Goal: Task Accomplishment & Management: Complete application form

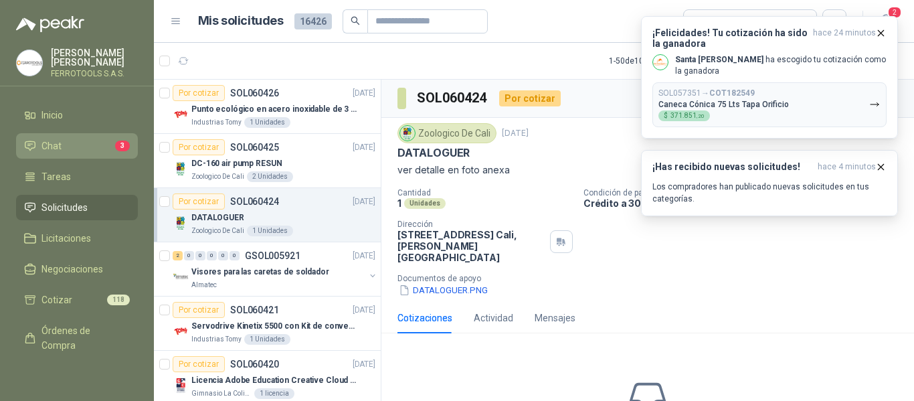
click at [82, 147] on li "Chat 3" at bounding box center [77, 145] width 106 height 15
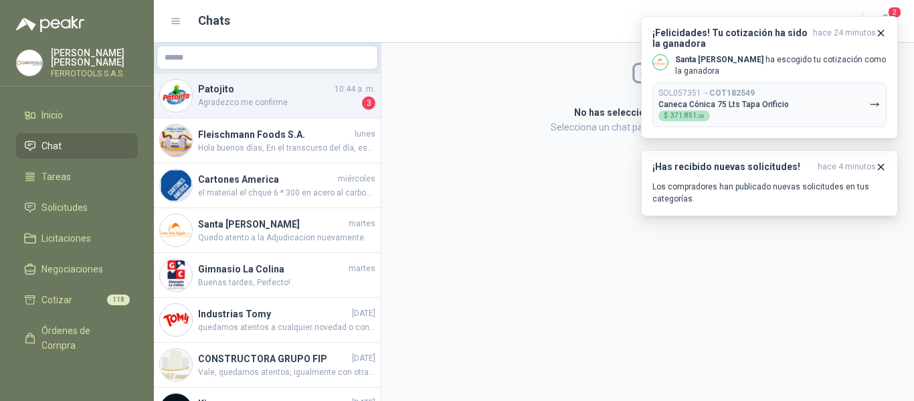
click at [288, 94] on h4 "Patojito" at bounding box center [265, 89] width 134 height 15
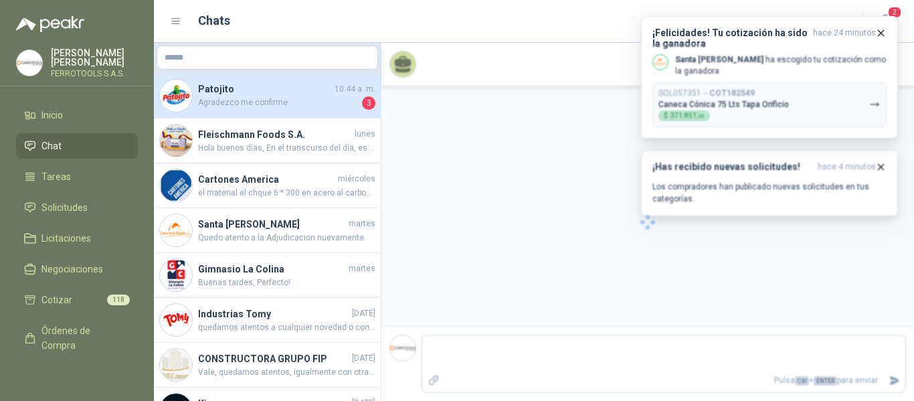
scroll to position [713, 0]
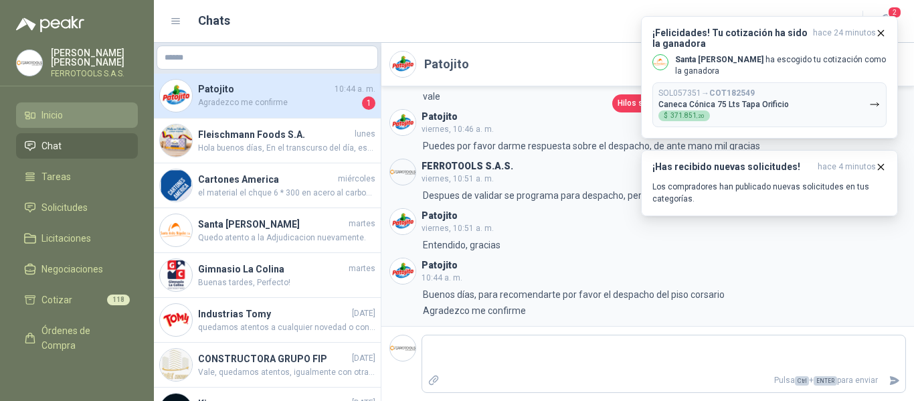
click at [58, 114] on span "Inicio" at bounding box center [51, 115] width 21 height 15
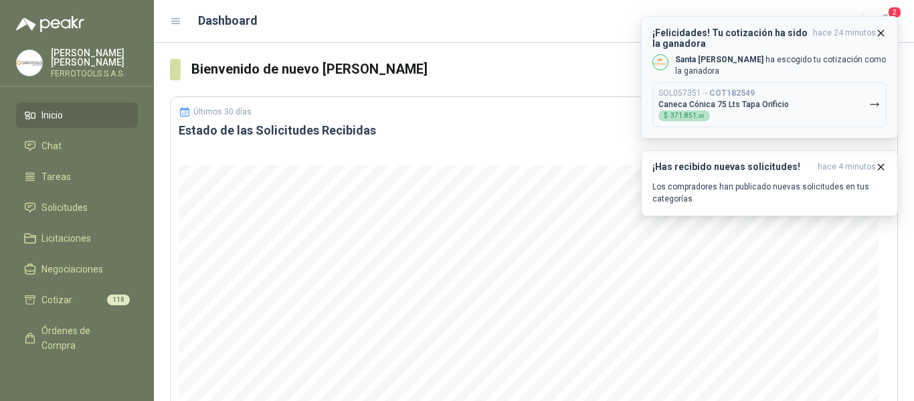
click at [814, 66] on p "Santa Anita Napoles ha escogido tu cotización como la ganadora" at bounding box center [780, 65] width 211 height 23
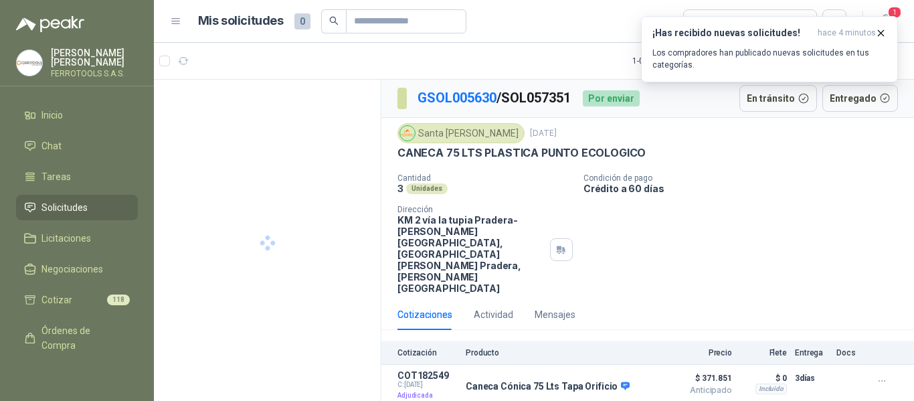
click at [814, 66] on p "Los compradores han publicado nuevas solicitudes en tus categorías." at bounding box center [769, 59] width 234 height 24
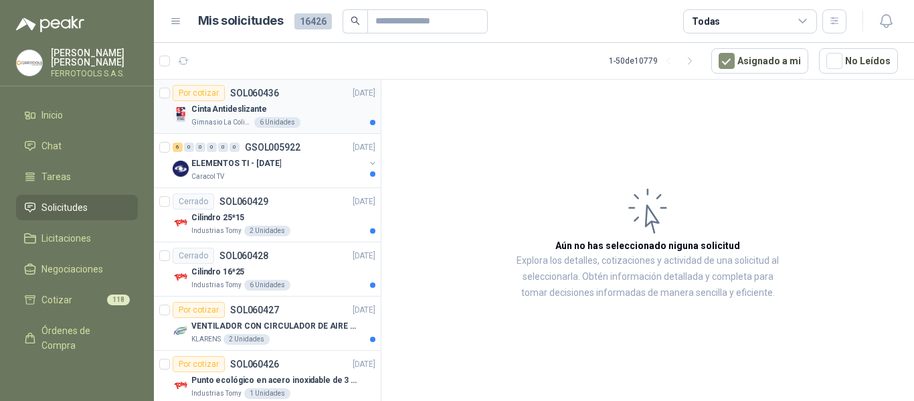
click at [327, 117] on div "Gimnasio La Colina 6 Unidades" at bounding box center [283, 122] width 184 height 11
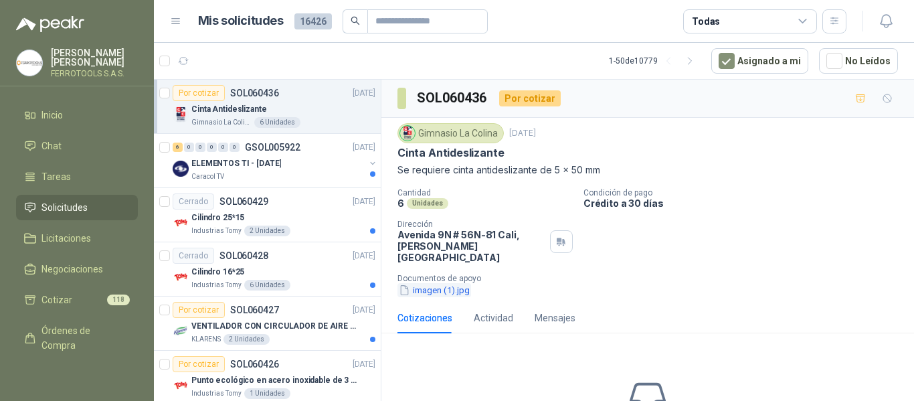
click at [434, 283] on button "imagen (1).jpg" at bounding box center [434, 290] width 74 height 14
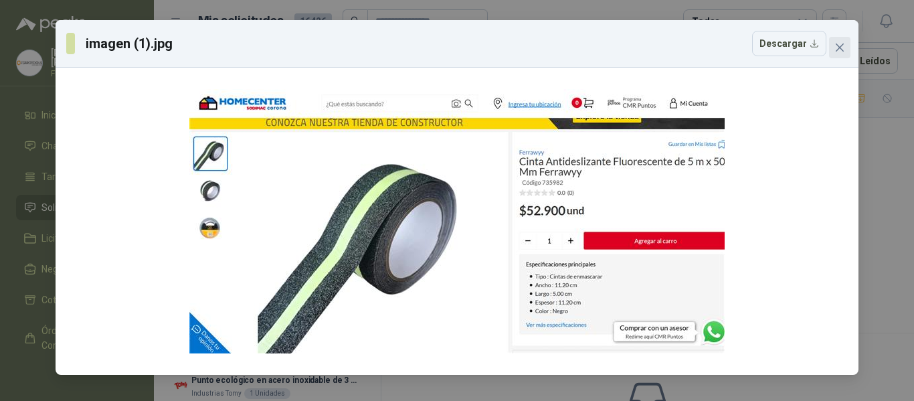
click at [840, 56] on button "Close" at bounding box center [839, 47] width 21 height 21
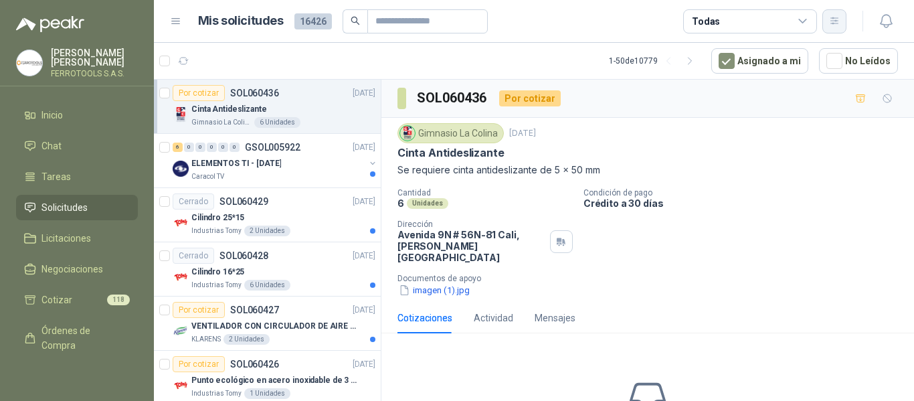
click at [837, 29] on button "button" at bounding box center [834, 21] width 24 height 24
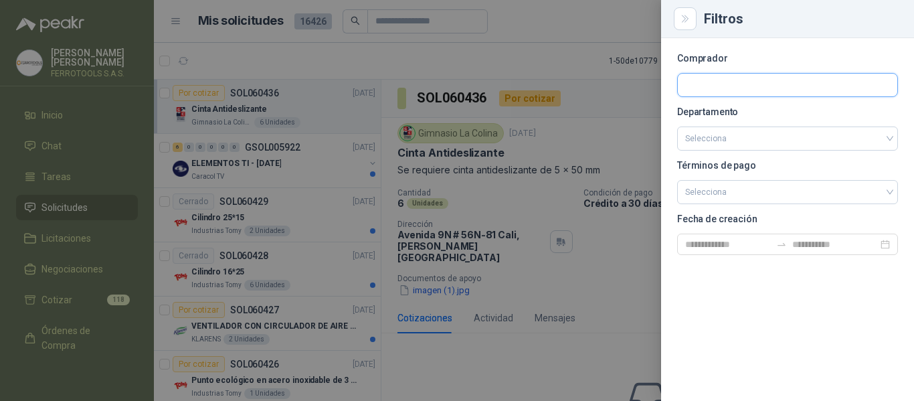
click at [737, 94] on input "text" at bounding box center [787, 85] width 219 height 23
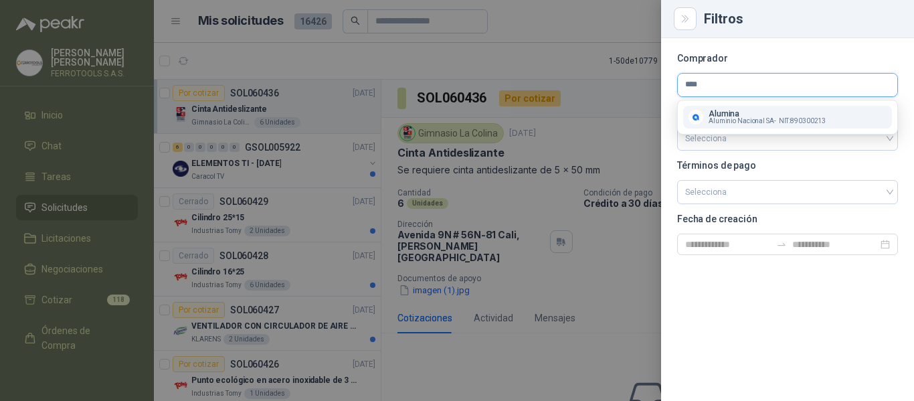
type input "****"
click at [727, 125] on button "Alumina Aluminio Nacional SA - NIT : 890300213" at bounding box center [787, 117] width 209 height 23
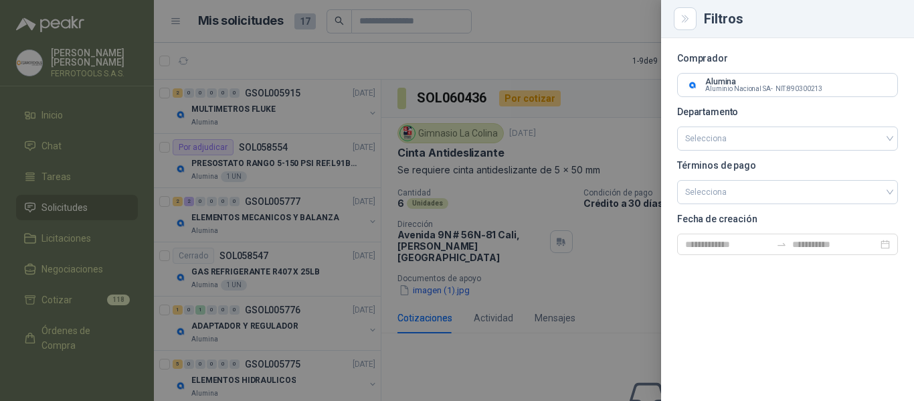
click at [322, 56] on div at bounding box center [457, 200] width 914 height 401
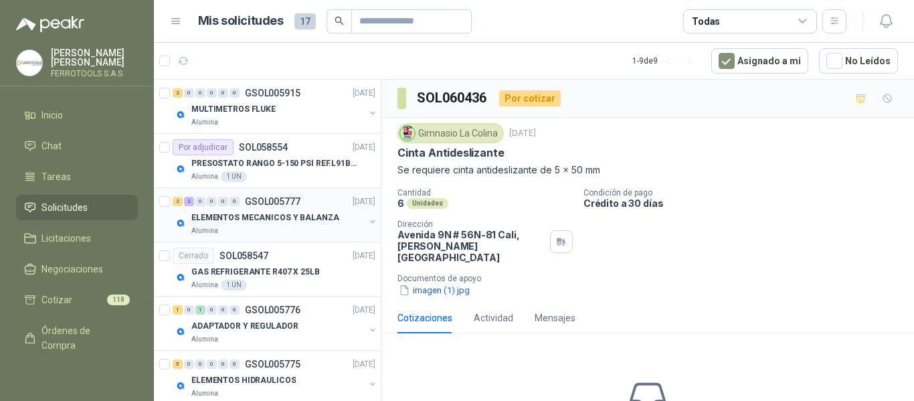
click at [324, 225] on div "ELEMENTOS MECANICOS Y BALANZA" at bounding box center [277, 217] width 173 height 16
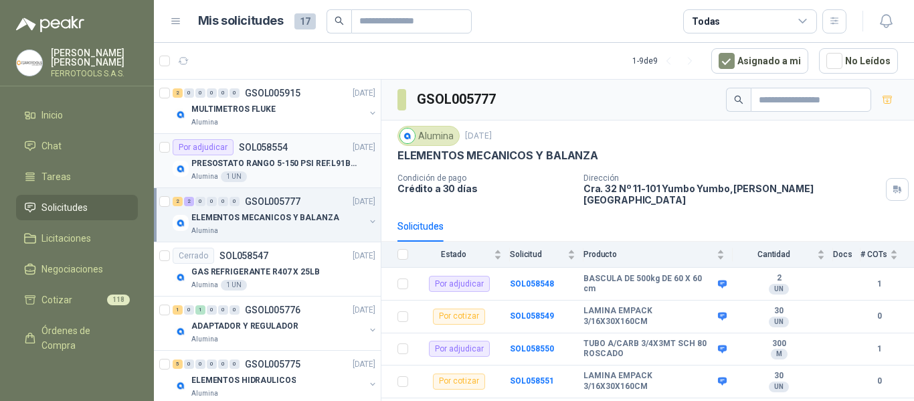
click at [299, 167] on p "PRESOSTATO RANGO 5-150 PSI REF.L91B-1050" at bounding box center [274, 163] width 167 height 13
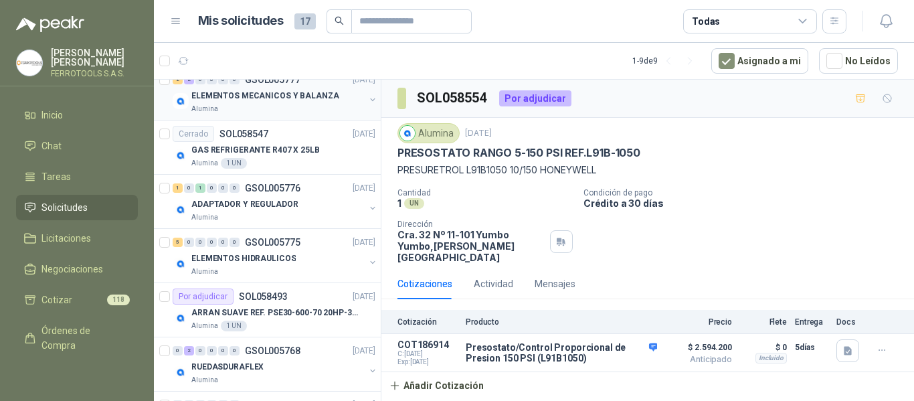
scroll to position [134, 0]
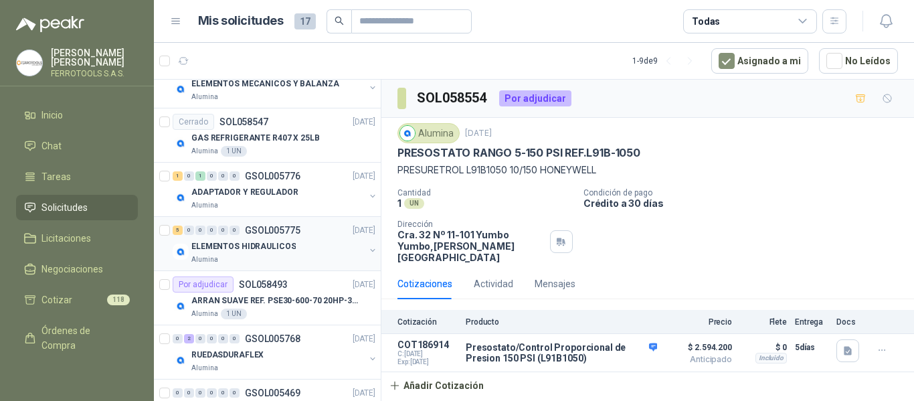
click at [318, 250] on div "ELEMENTOS HIDRAULICOS" at bounding box center [277, 246] width 173 height 16
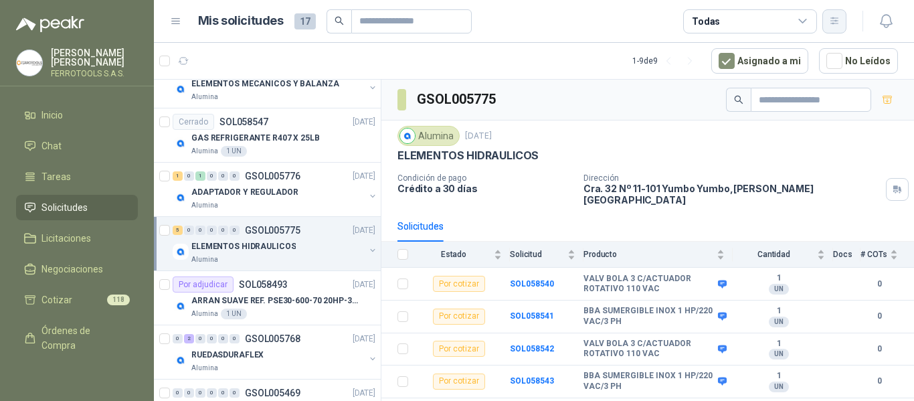
click at [842, 25] on button "button" at bounding box center [834, 21] width 24 height 24
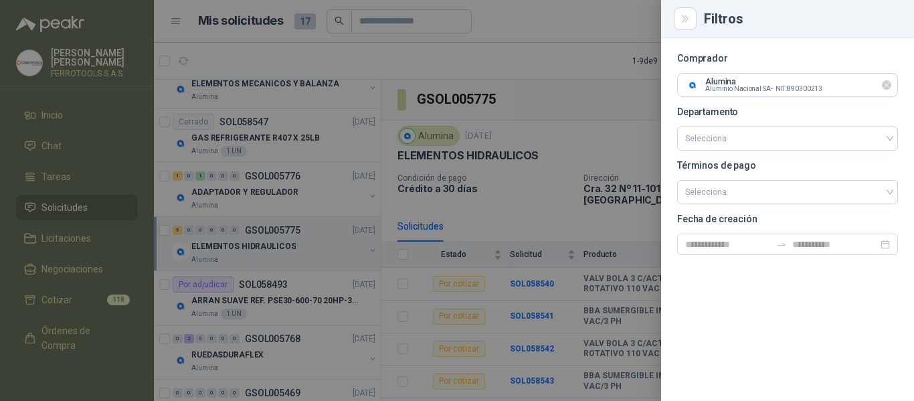
click at [888, 87] on icon "Limpiar" at bounding box center [886, 84] width 5 height 5
click at [815, 82] on input "text" at bounding box center [787, 85] width 219 height 23
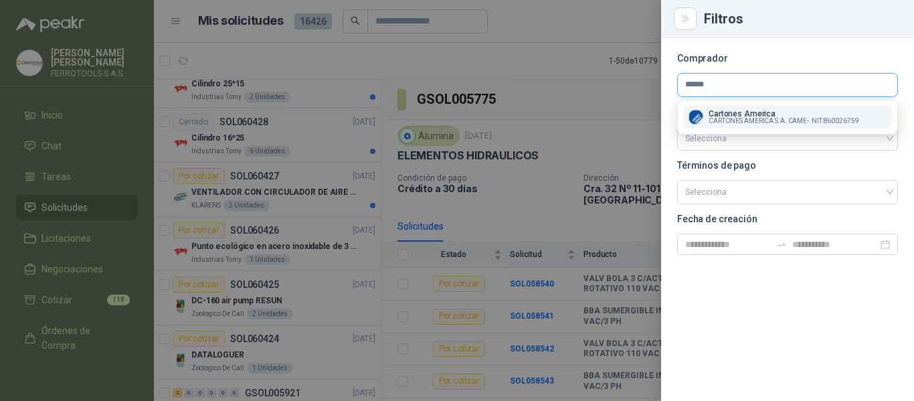
type input "******"
click at [766, 124] on span "CARTONES AMERICA S.A. CAME -" at bounding box center [758, 121] width 100 height 7
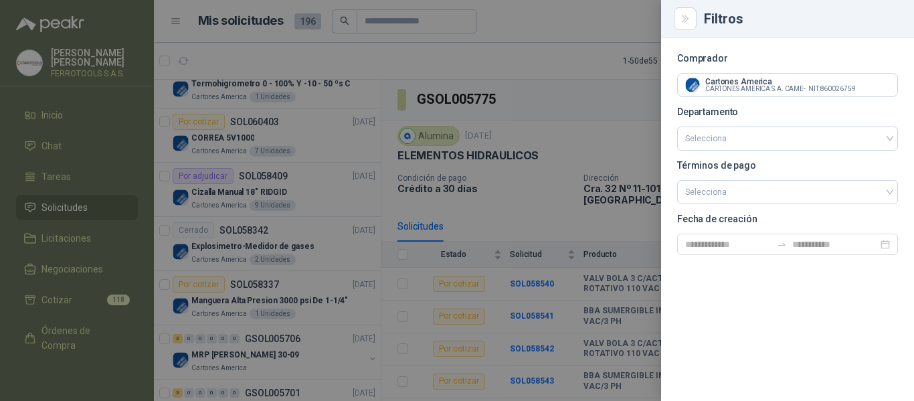
click at [524, 46] on div at bounding box center [457, 200] width 914 height 401
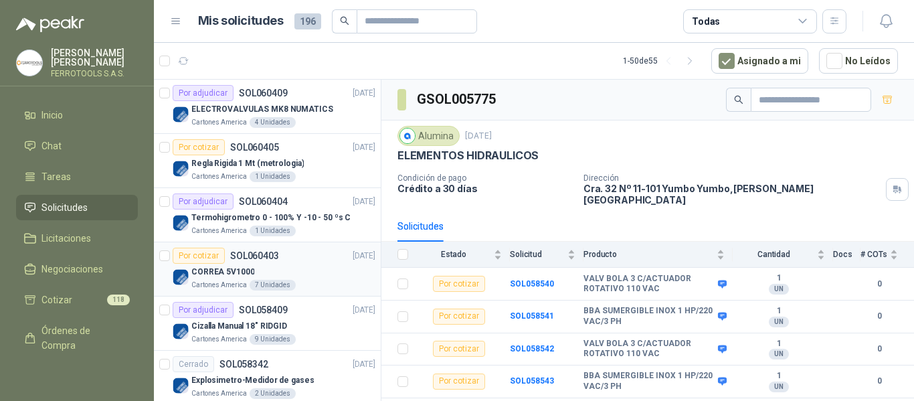
click at [318, 272] on div "CORREA 5V1000" at bounding box center [283, 272] width 184 height 16
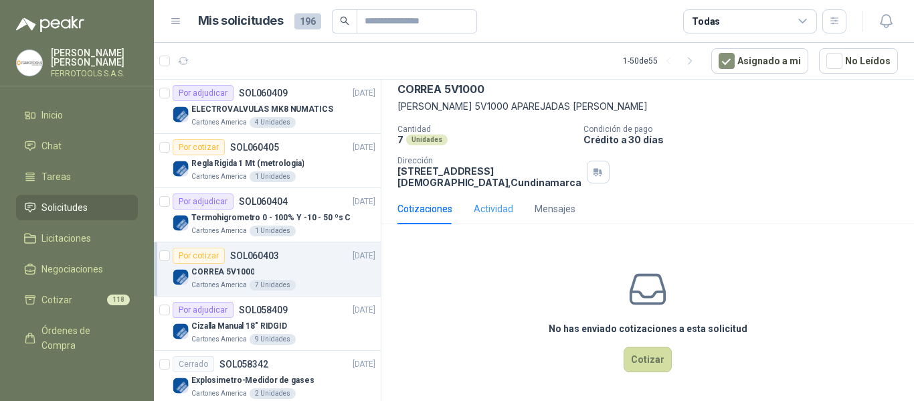
scroll to position [76, 0]
click at [638, 357] on button "Cotizar" at bounding box center [648, 359] width 48 height 25
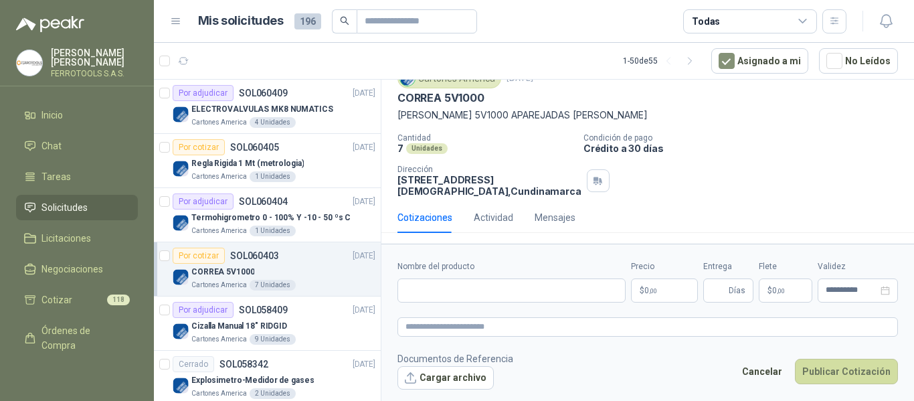
scroll to position [66, 0]
click at [535, 292] on input "Nombre del producto" at bounding box center [511, 290] width 228 height 24
paste input "**********"
type input "**********"
click at [550, 327] on textarea at bounding box center [647, 326] width 500 height 19
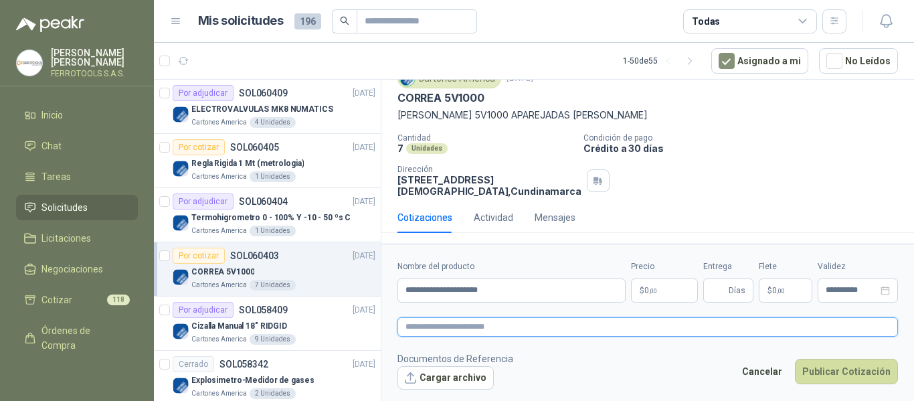
paste textarea "**********"
type textarea "**********"
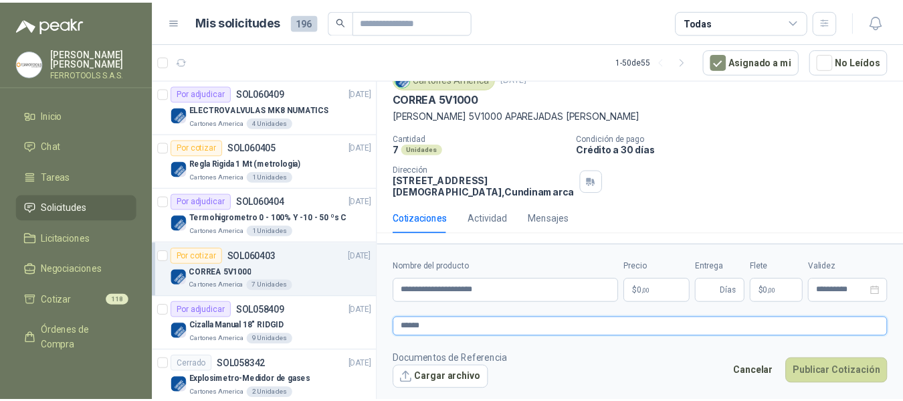
scroll to position [76, 0]
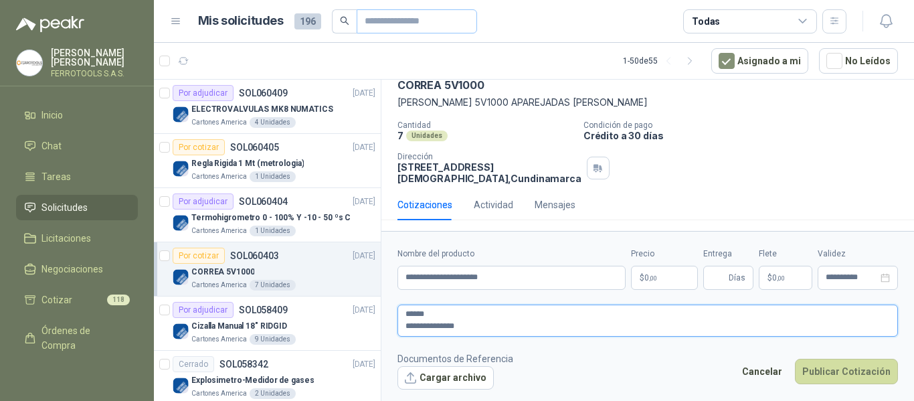
type textarea "**********"
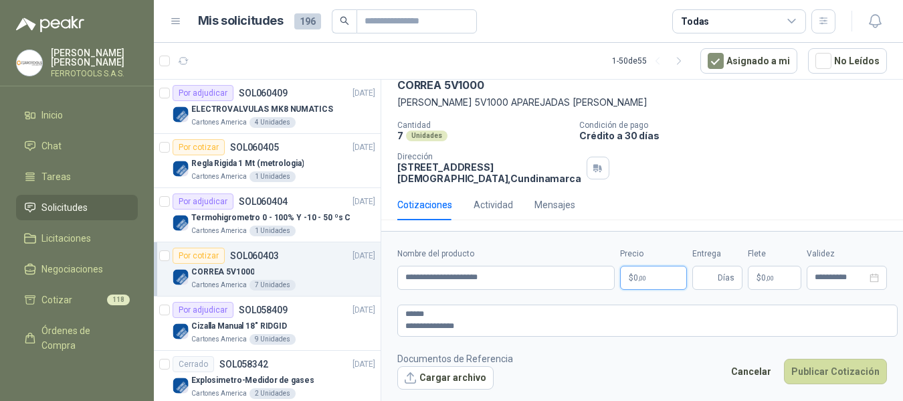
click at [654, 284] on body "HERNAN RUALES FERROTOOLS S.A.S. Inicio Chat Tareas Solicitudes Licitaciones Neg…" at bounding box center [451, 200] width 903 height 401
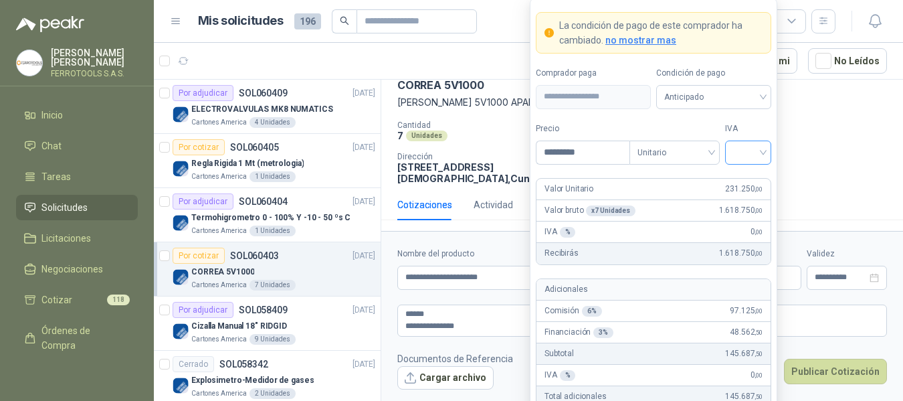
type input "*********"
click at [759, 151] on input "search" at bounding box center [748, 151] width 30 height 20
click at [751, 179] on div "19%" at bounding box center [748, 180] width 25 height 15
click at [741, 116] on form "**********" at bounding box center [654, 247] width 248 height 498
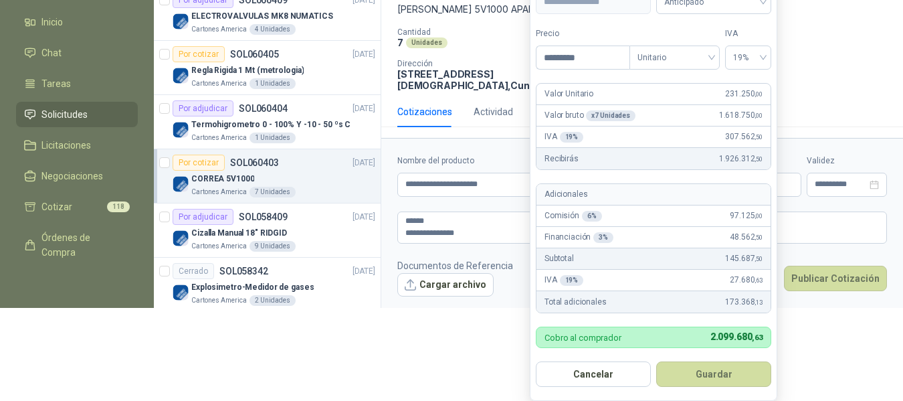
scroll to position [102, 0]
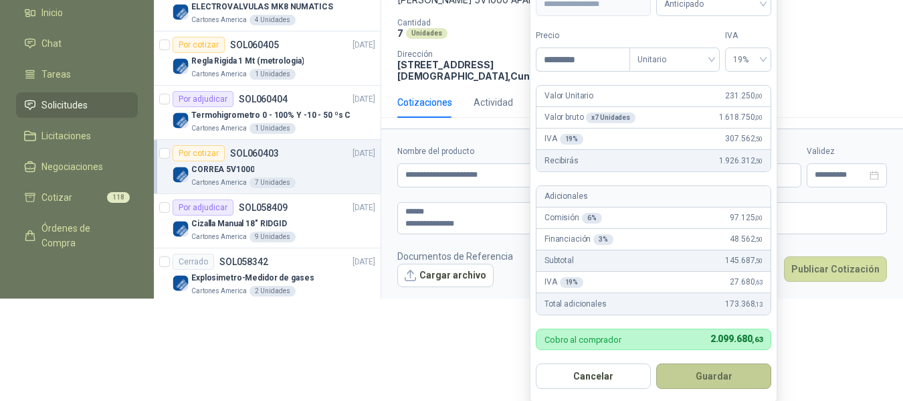
click at [729, 381] on button "Guardar" at bounding box center [713, 375] width 115 height 25
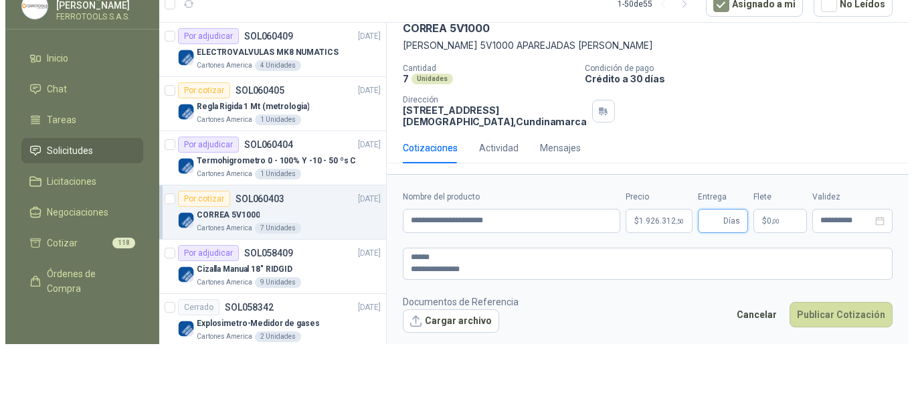
scroll to position [0, 0]
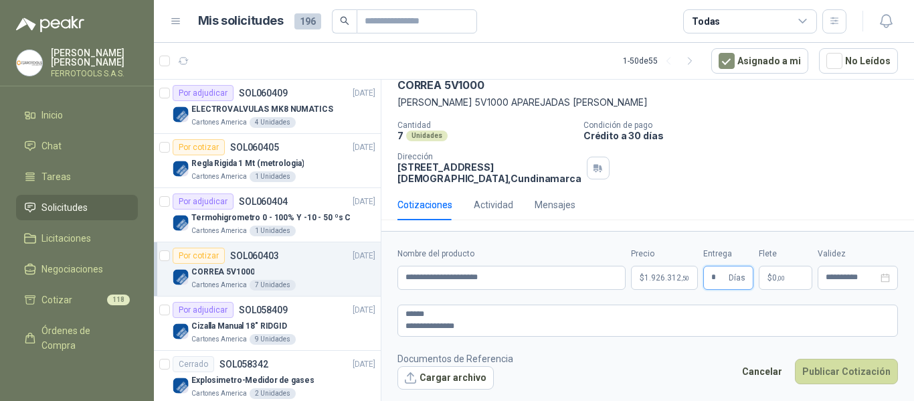
type input "*"
click at [640, 361] on footer "Documentos de Referencia Cargar archivo Cancelar Publicar Cotización" at bounding box center [647, 370] width 500 height 39
click at [830, 371] on button "Publicar Cotización" at bounding box center [846, 371] width 103 height 25
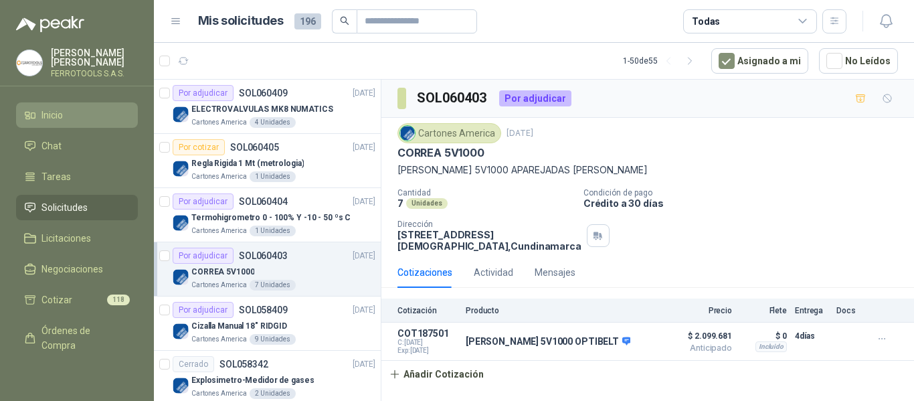
click at [62, 115] on span "Inicio" at bounding box center [51, 115] width 21 height 15
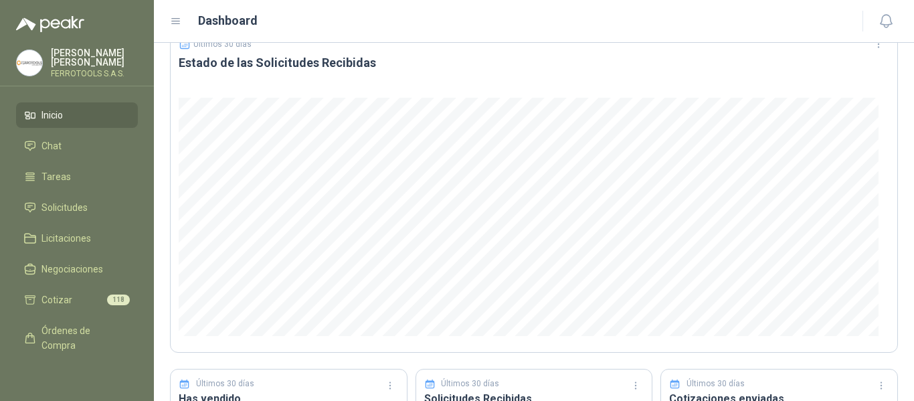
scroll to position [134, 0]
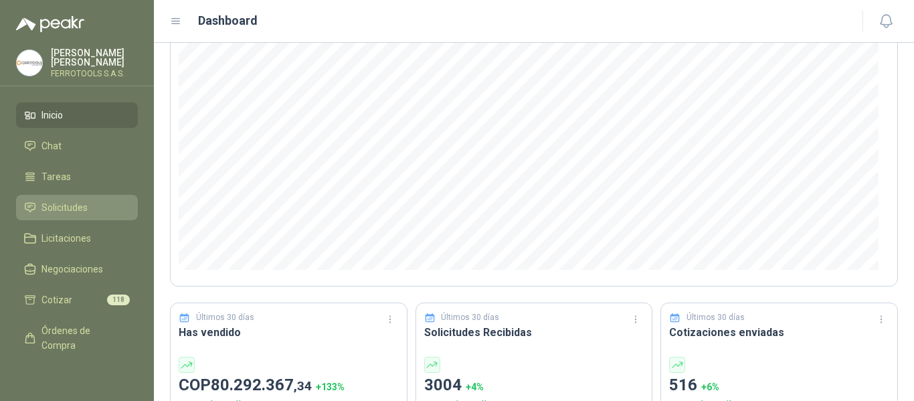
click at [74, 205] on span "Solicitudes" at bounding box center [64, 207] width 46 height 15
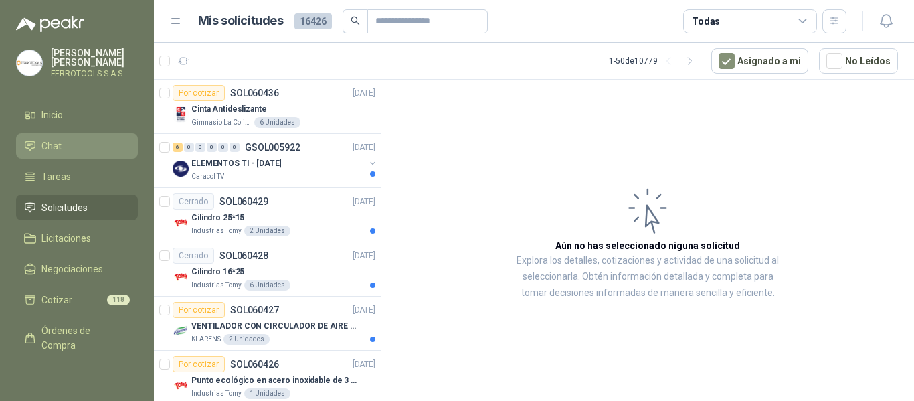
click at [78, 144] on li "Chat" at bounding box center [77, 145] width 106 height 15
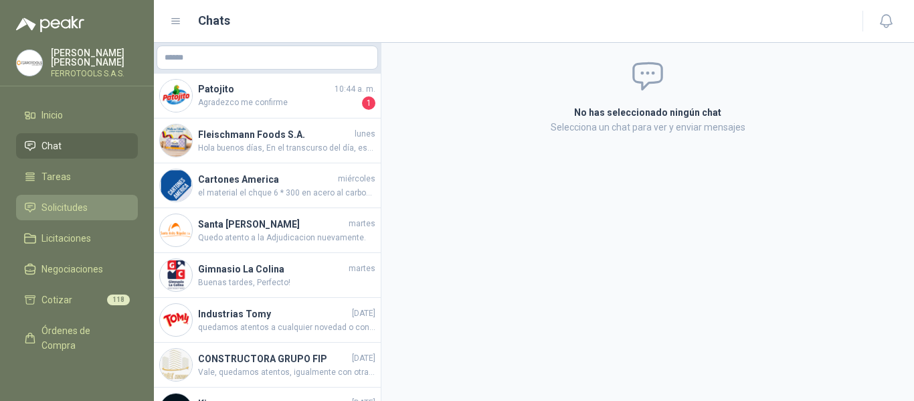
click at [81, 209] on span "Solicitudes" at bounding box center [64, 207] width 46 height 15
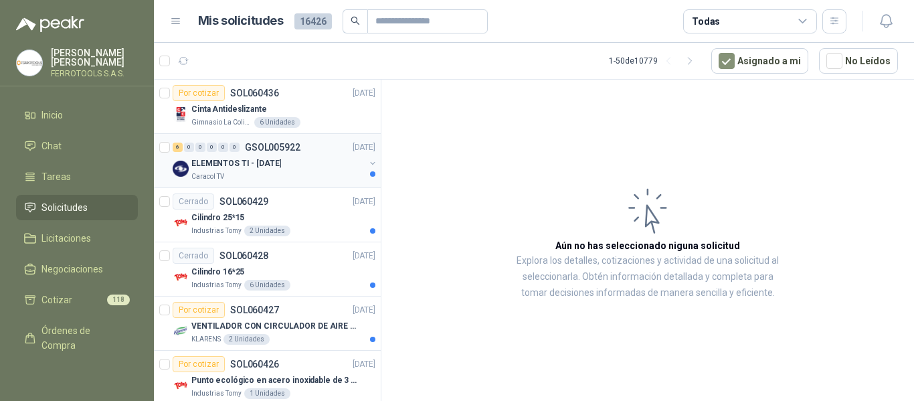
click at [332, 165] on div "ELEMENTOS TI - [DATE]" at bounding box center [277, 163] width 173 height 16
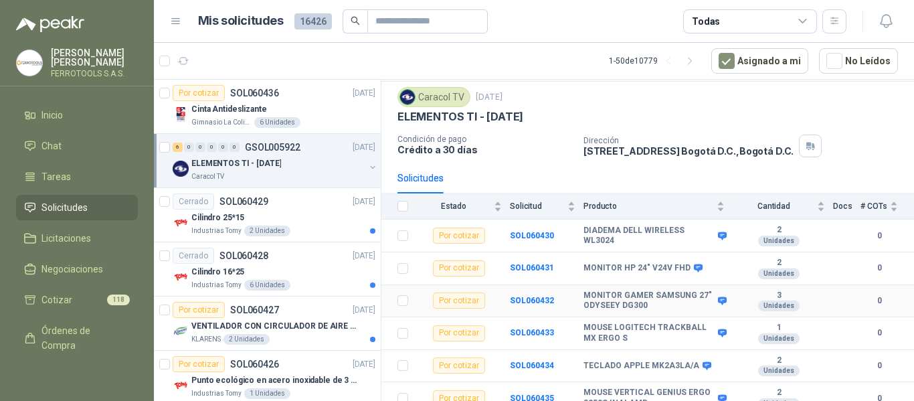
scroll to position [48, 0]
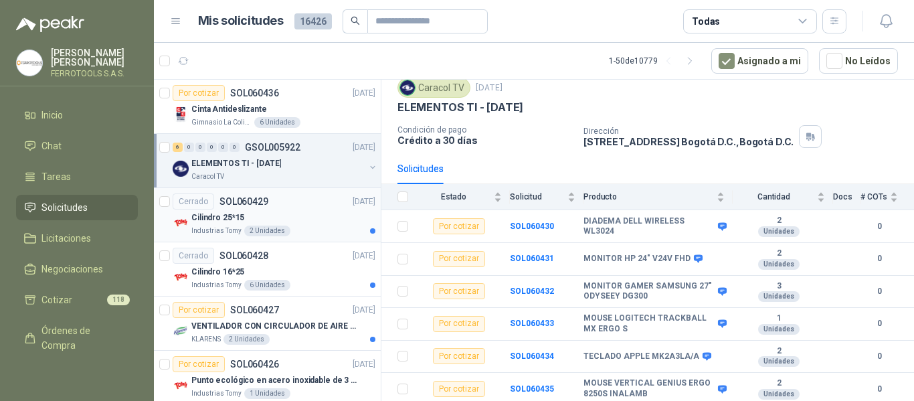
click at [283, 206] on div "Cerrado SOL060429 07/10/25" at bounding box center [274, 201] width 203 height 16
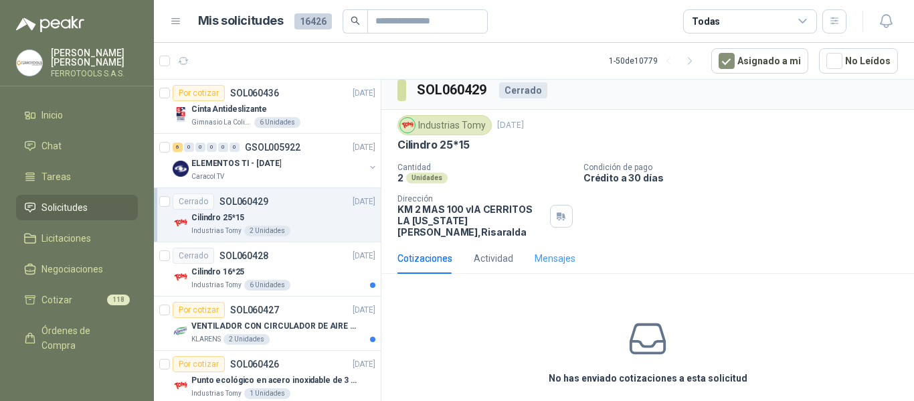
scroll to position [10, 0]
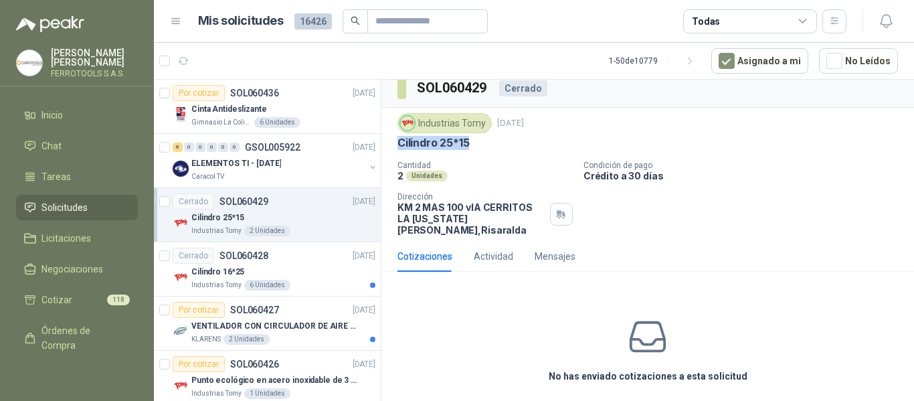
drag, startPoint x: 391, startPoint y: 143, endPoint x: 481, endPoint y: 147, distance: 89.7
click at [481, 147] on div "Industrias Tomy 7 oct, 2025 Cilindro 25*15 Cantidad 2 Unidades Condición de pag…" at bounding box center [647, 174] width 533 height 133
copy p "Cilindro 25*15"
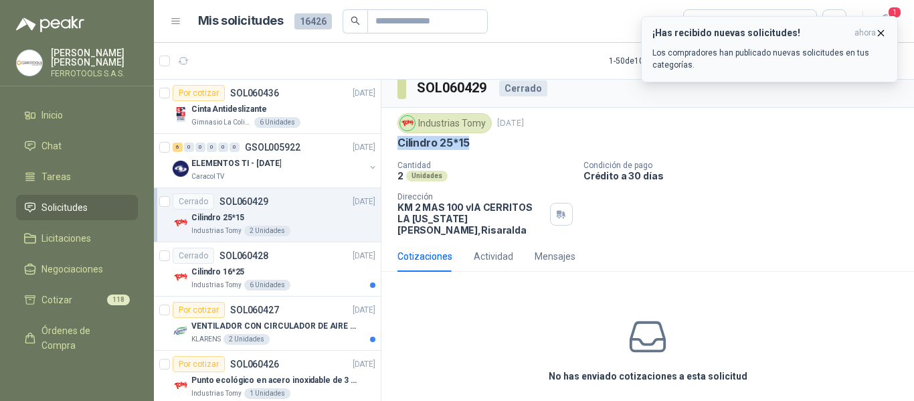
click at [791, 45] on div "¡Has recibido nuevas solicitudes! ahora Los compradores han publicado nuevas so…" at bounding box center [769, 48] width 234 height 43
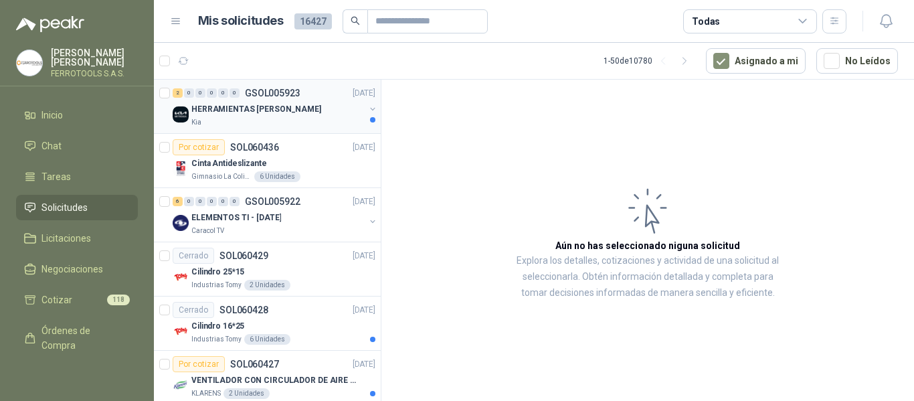
click at [323, 112] on div "HERRAMIENTAS VILLAVICENCIO" at bounding box center [277, 109] width 173 height 16
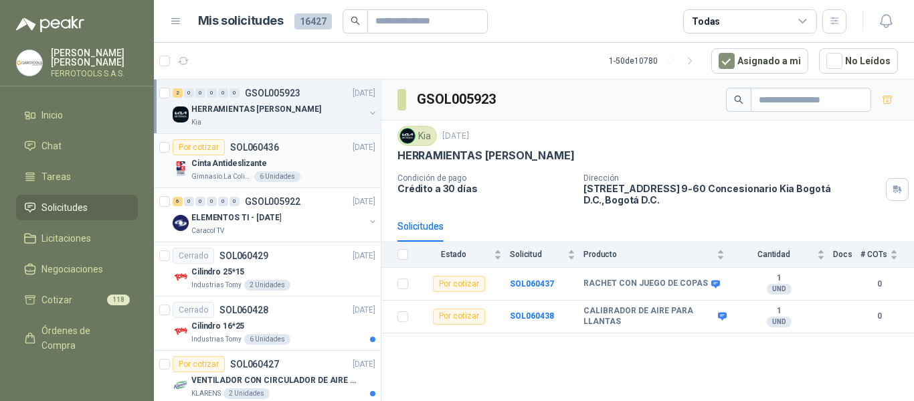
click at [330, 163] on div "Cinta Antideslizante" at bounding box center [283, 163] width 184 height 16
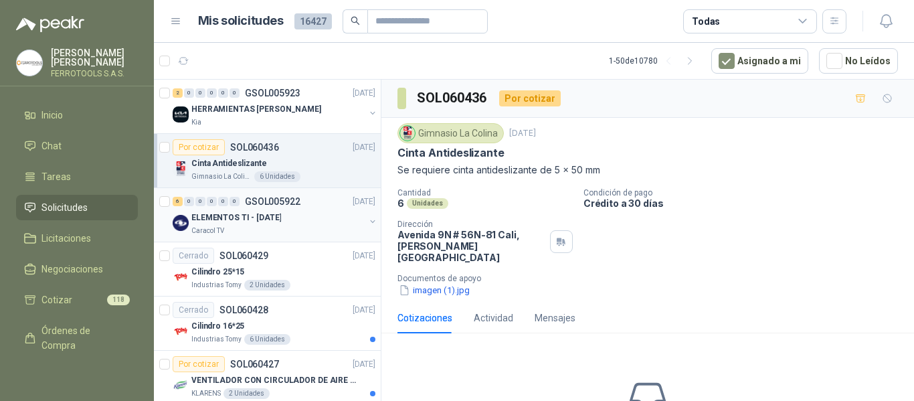
click at [295, 220] on div "ELEMENTOS TI - [DATE]" at bounding box center [277, 217] width 173 height 16
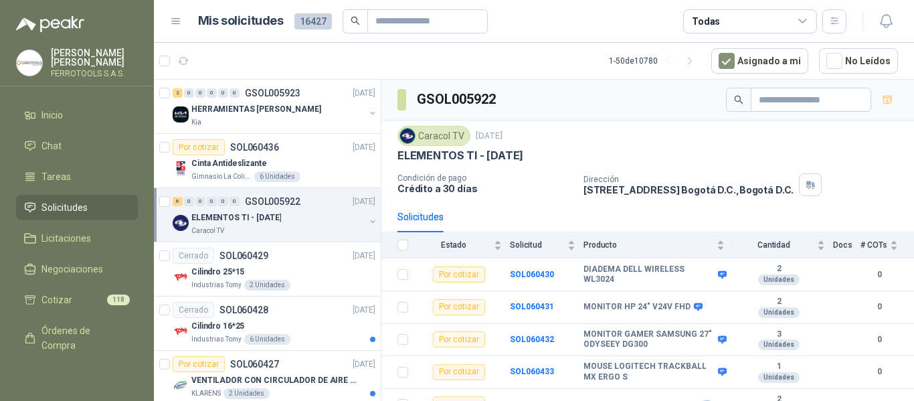
click at [472, 53] on article "1 - 50 de 10780 Asignado a mi No Leídos" at bounding box center [534, 61] width 760 height 36
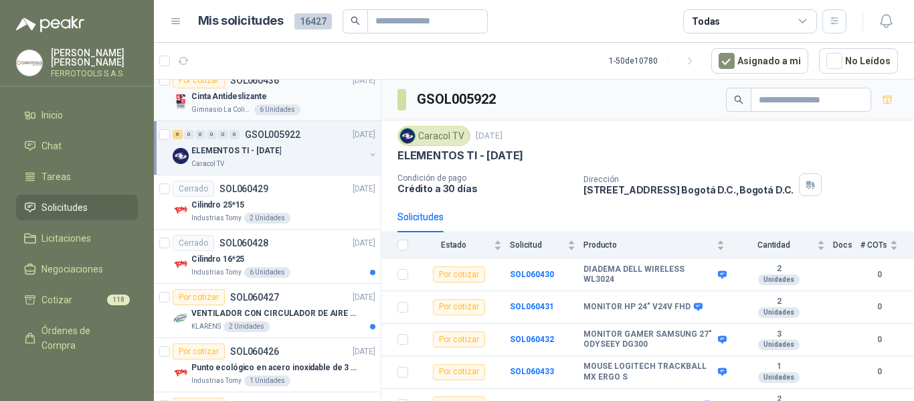
scroll to position [134, 0]
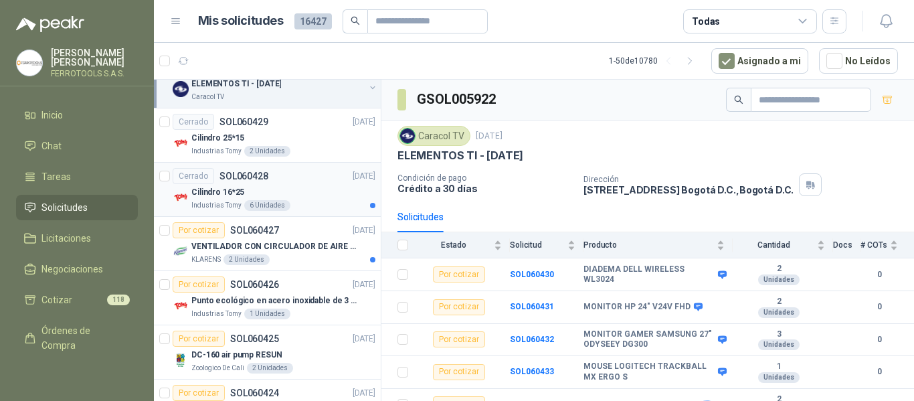
click at [306, 191] on div "Cilindro 16*25" at bounding box center [283, 192] width 184 height 16
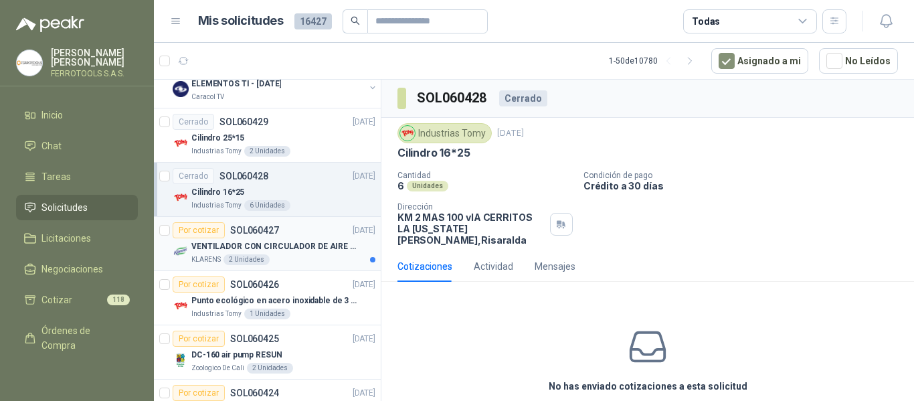
click at [335, 248] on p "VENTILADOR CON CIRCULADOR DE AIRE MULTIPROPOSITO XPOWER DE 14"" at bounding box center [274, 246] width 167 height 13
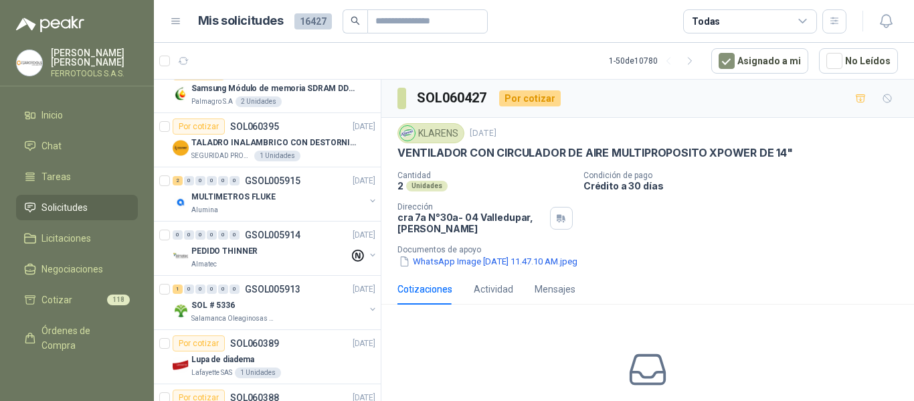
scroll to position [1405, 0]
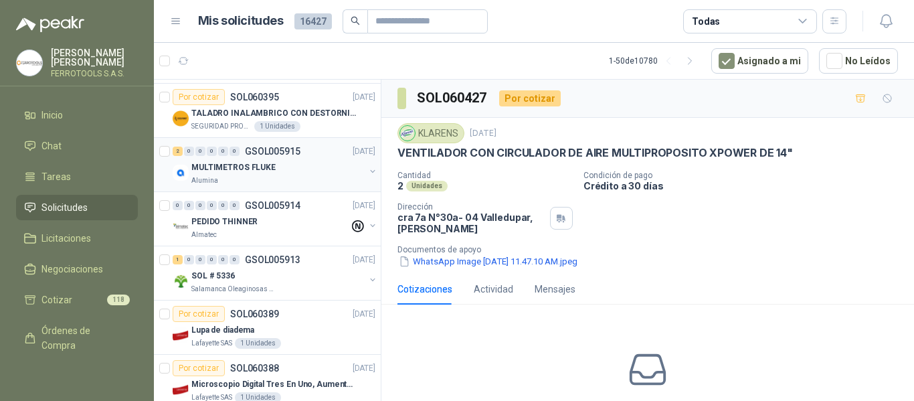
click at [314, 172] on div "MULTIMETROS FLUKE" at bounding box center [277, 167] width 173 height 16
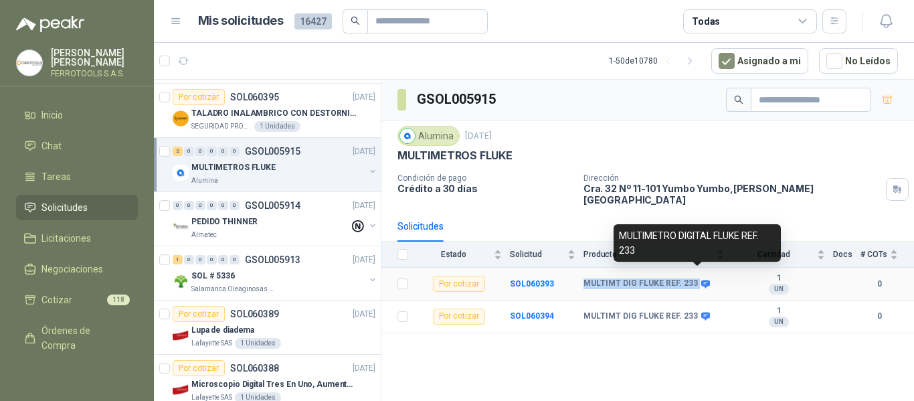
drag, startPoint x: 584, startPoint y: 274, endPoint x: 695, endPoint y: 273, distance: 111.1
click at [695, 278] on div "MULTIMT DIG FLUKE REF. 233" at bounding box center [645, 283] width 124 height 11
copy div "MULTIMT DIG FLUKE REF. 233"
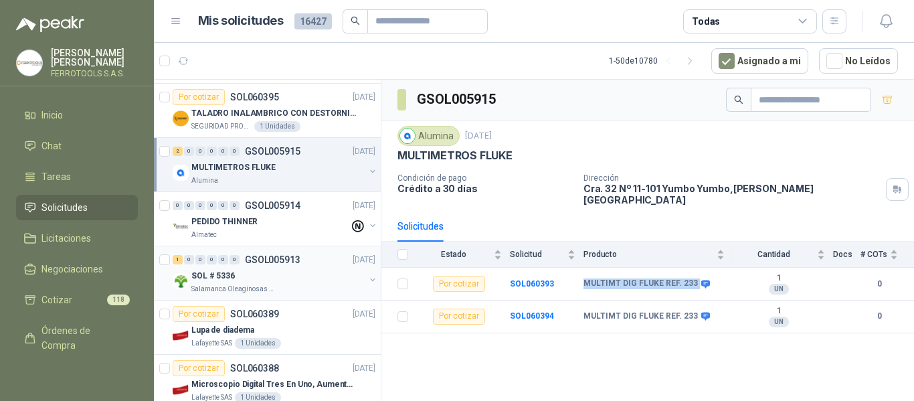
click at [303, 270] on div "SOL # 5336" at bounding box center [277, 276] width 173 height 16
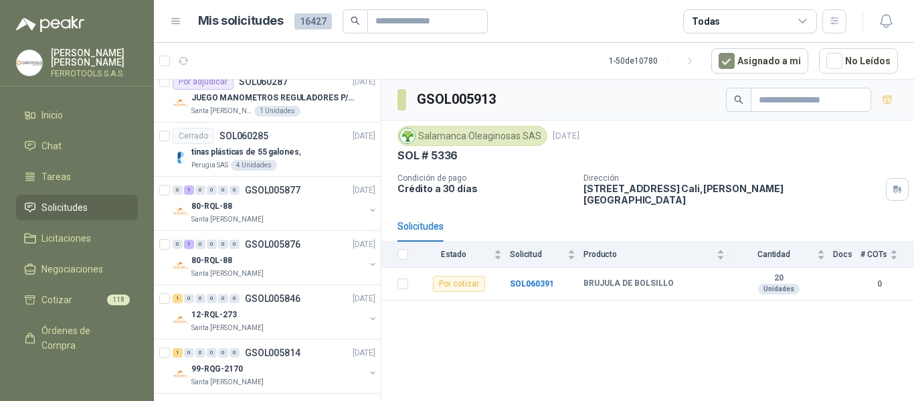
scroll to position [2402, 0]
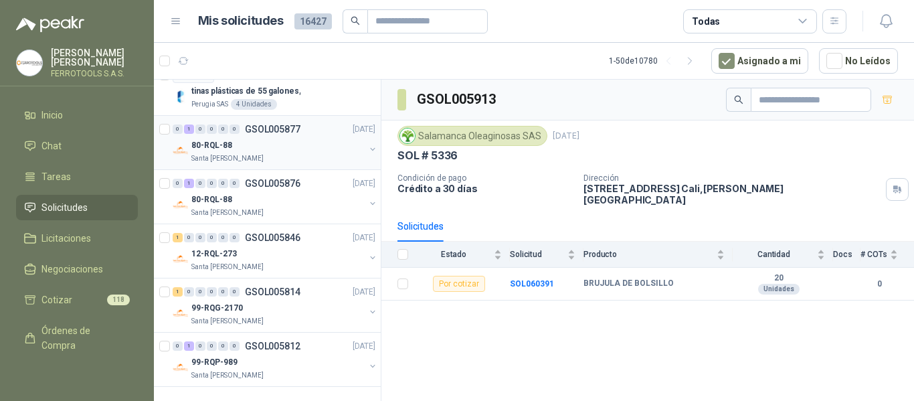
click at [332, 155] on div "Santa [PERSON_NAME]" at bounding box center [277, 158] width 173 height 11
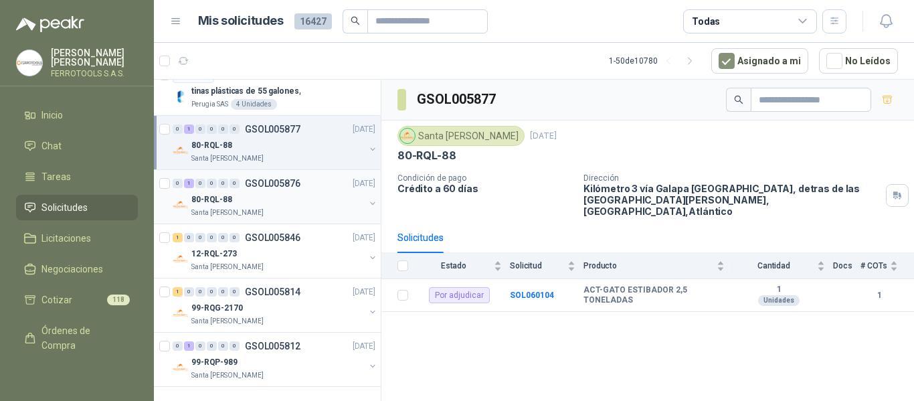
click at [284, 211] on div "Santa [PERSON_NAME]" at bounding box center [277, 212] width 173 height 11
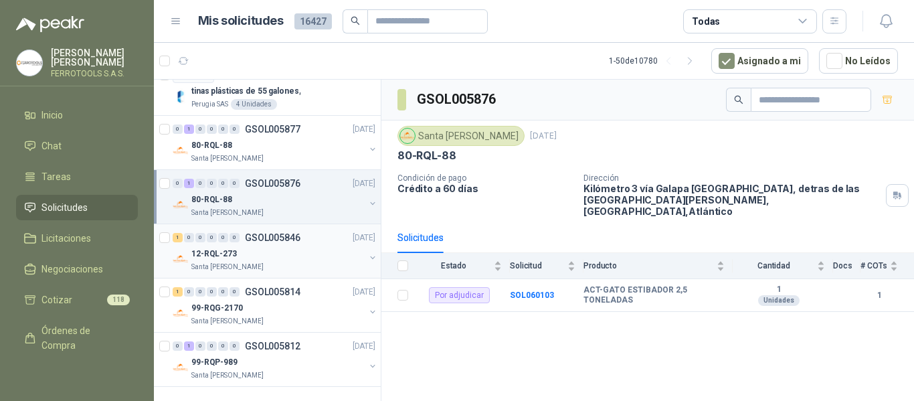
click at [290, 266] on div "Santa [PERSON_NAME]" at bounding box center [277, 267] width 173 height 11
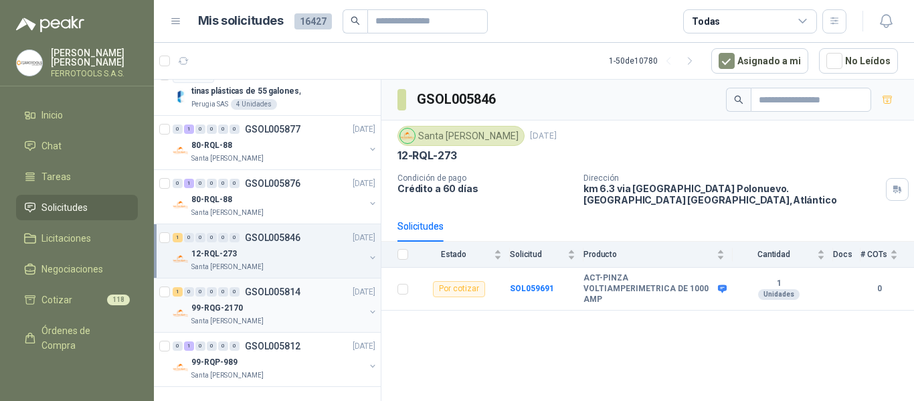
click at [290, 313] on div "99-RQG-2170" at bounding box center [277, 308] width 173 height 16
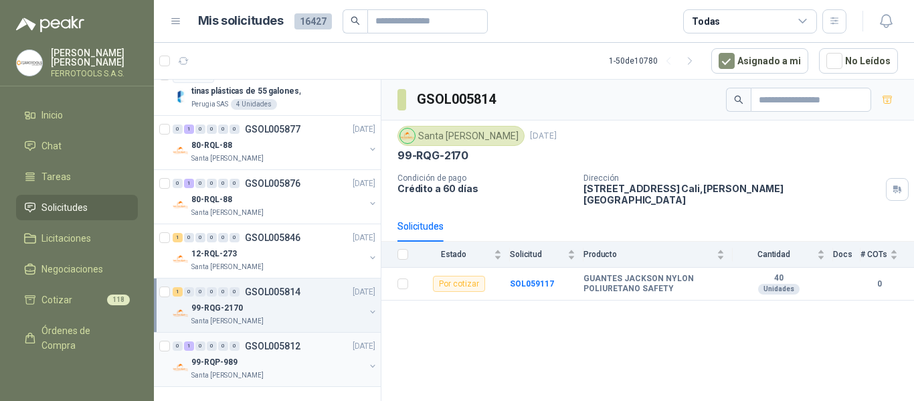
click at [296, 363] on div "99-RQP-989" at bounding box center [277, 362] width 173 height 16
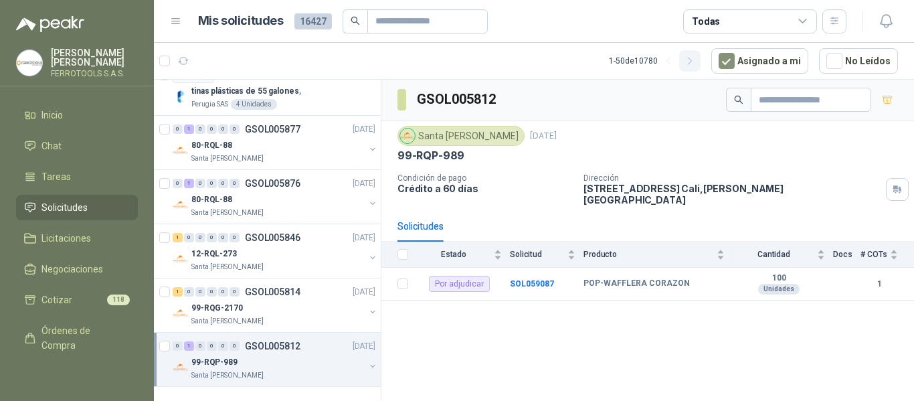
click at [696, 62] on icon "button" at bounding box center [689, 61] width 11 height 11
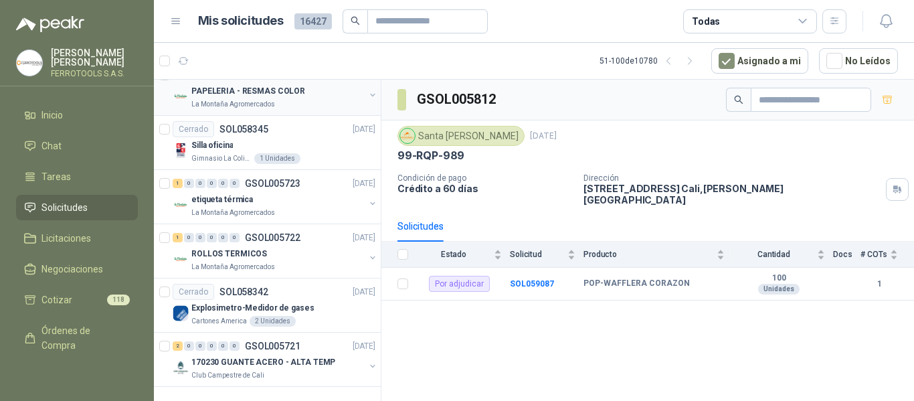
click at [284, 88] on p "PAPELERIA - RESMAS COLOR" at bounding box center [248, 91] width 114 height 13
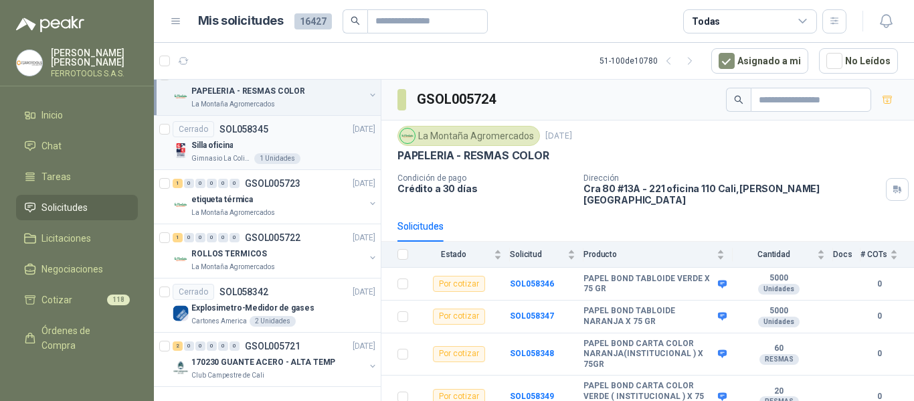
click at [319, 145] on div "Silla oficina" at bounding box center [283, 145] width 184 height 16
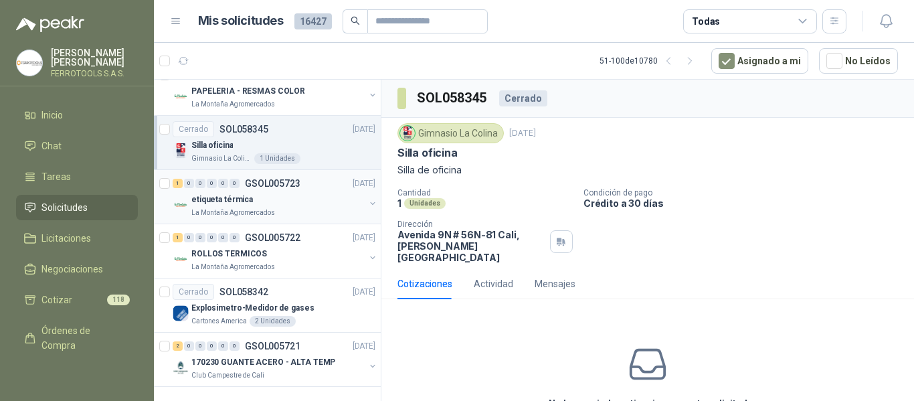
click at [284, 196] on div "etiqueta térmica" at bounding box center [277, 199] width 173 height 16
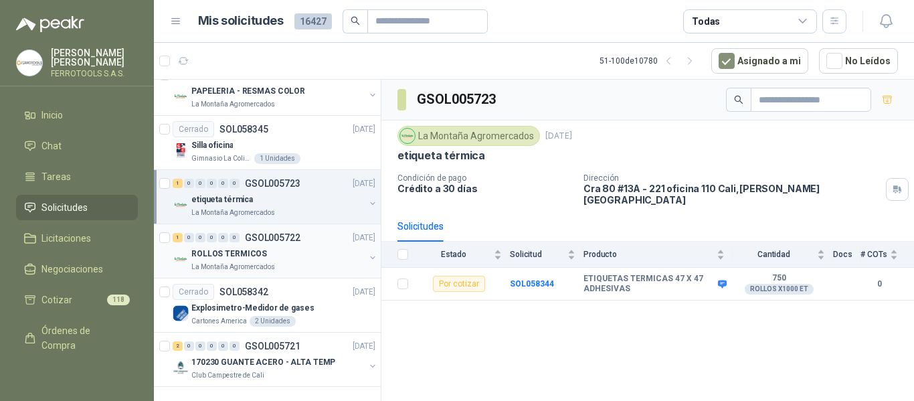
click at [290, 258] on div "ROLLOS TERMICOS" at bounding box center [277, 254] width 173 height 16
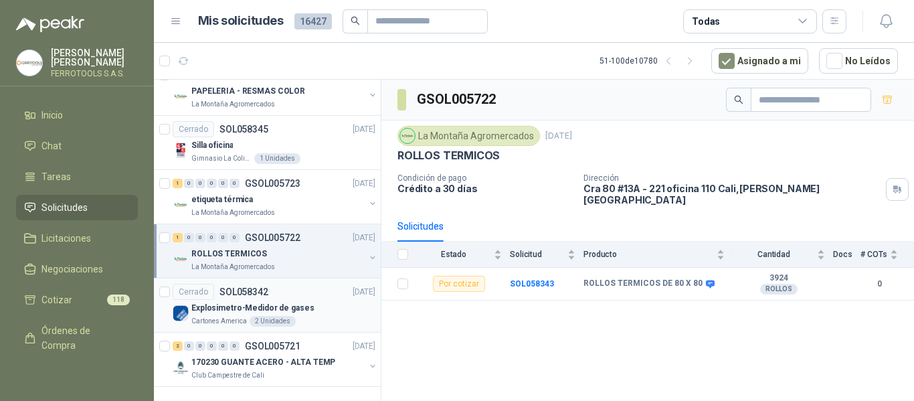
click at [300, 310] on p "Explosimetro-Medidor de gases" at bounding box center [252, 308] width 123 height 13
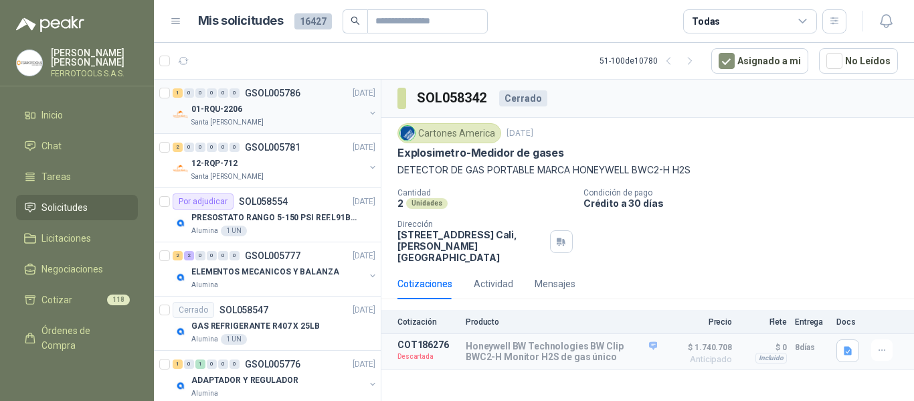
click at [324, 111] on div "01-RQU-2206" at bounding box center [277, 109] width 173 height 16
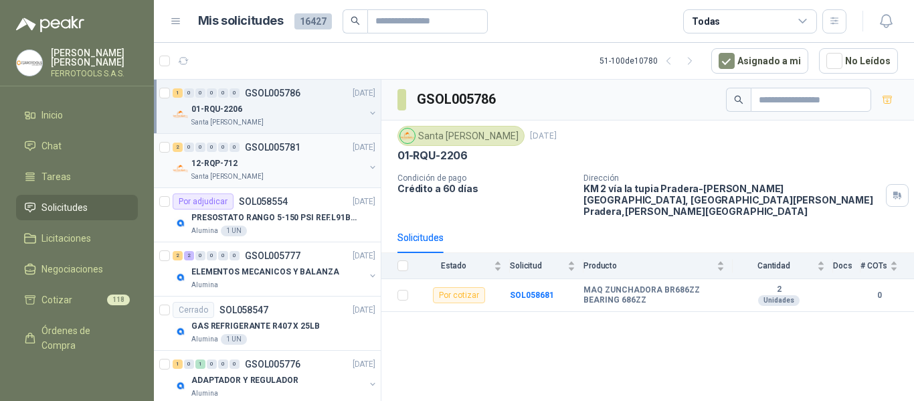
click at [292, 173] on div "Santa [PERSON_NAME]" at bounding box center [277, 176] width 173 height 11
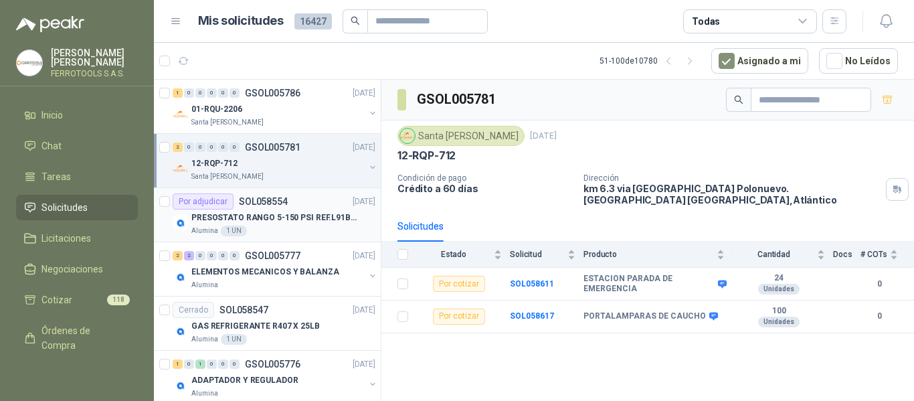
click at [332, 225] on div "Alumina 1 UN" at bounding box center [283, 230] width 184 height 11
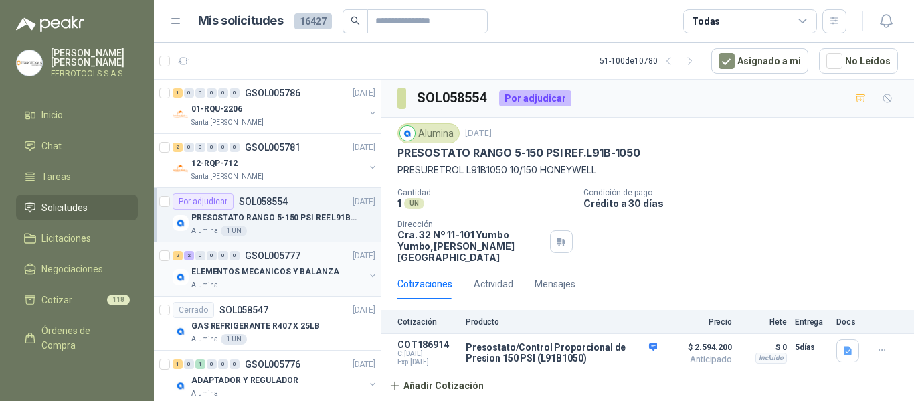
click at [335, 291] on div "2 2 0 0 0 0 GSOL005777 03/10/25 ELEMENTOS MECANICOS Y BALANZA Alumina" at bounding box center [267, 269] width 227 height 54
click at [338, 277] on div "ELEMENTOS MECANICOS Y BALANZA" at bounding box center [277, 272] width 173 height 16
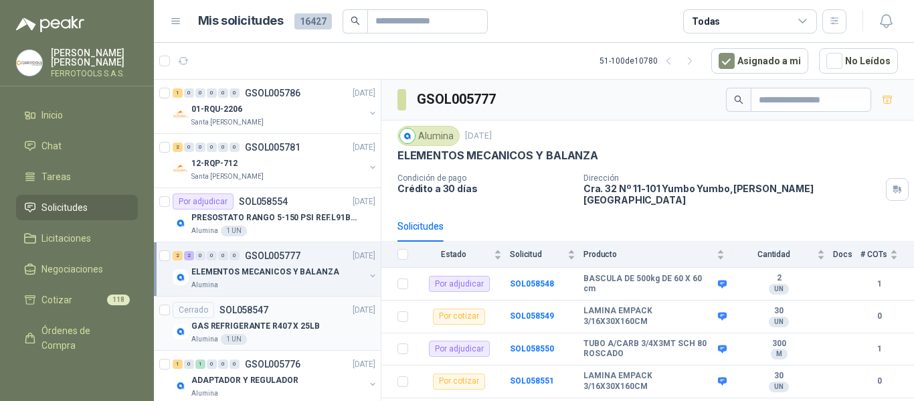
click at [298, 328] on p "GAS REFRIGERANTE R407 X 25LB" at bounding box center [255, 326] width 128 height 13
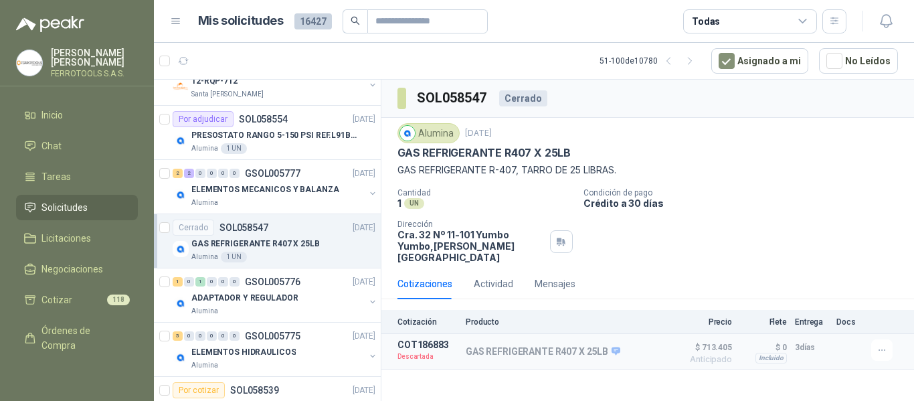
scroll to position [134, 0]
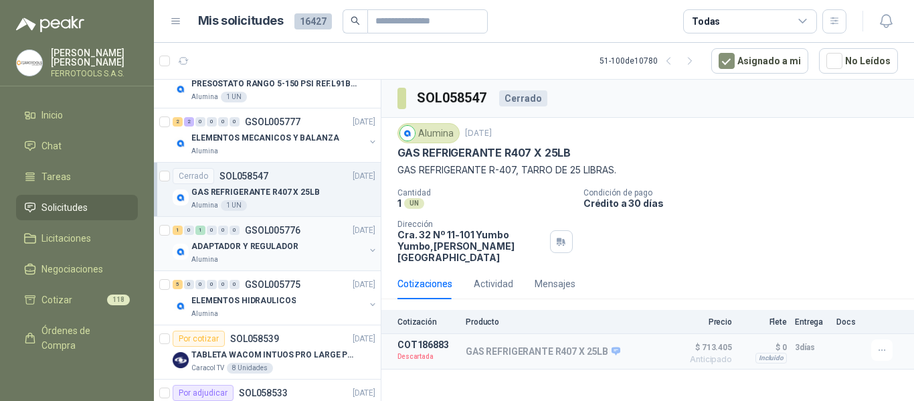
click at [310, 249] on div "ADAPTADOR Y REGULADOR" at bounding box center [277, 246] width 173 height 16
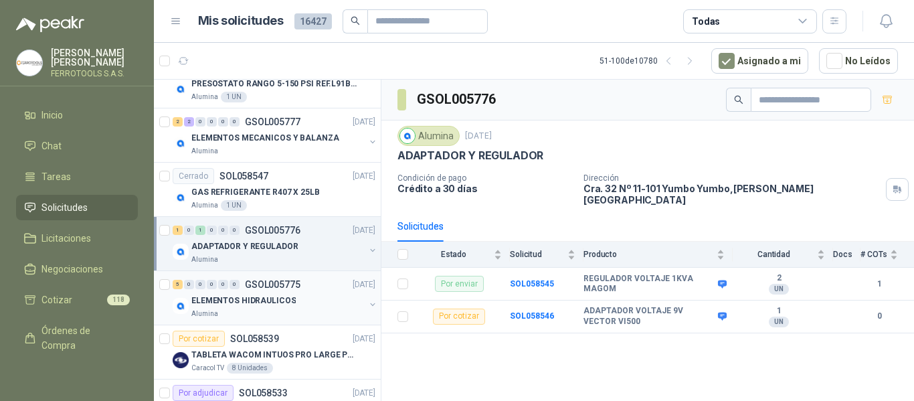
click at [316, 298] on div "ELEMENTOS HIDRAULICOS" at bounding box center [277, 300] width 173 height 16
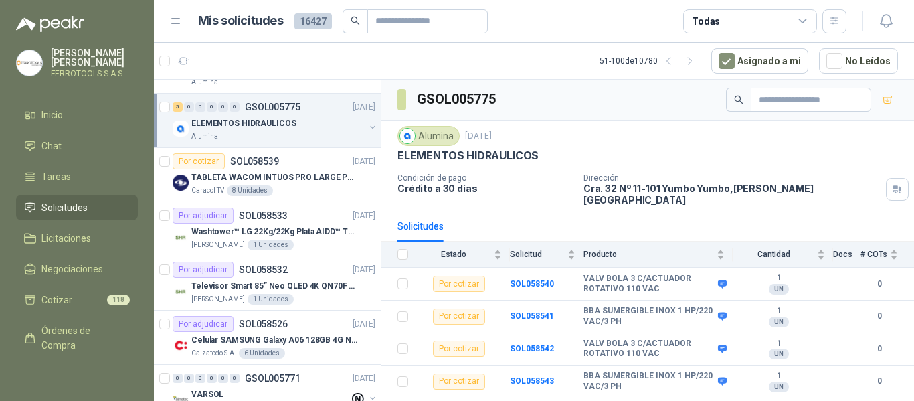
scroll to position [335, 0]
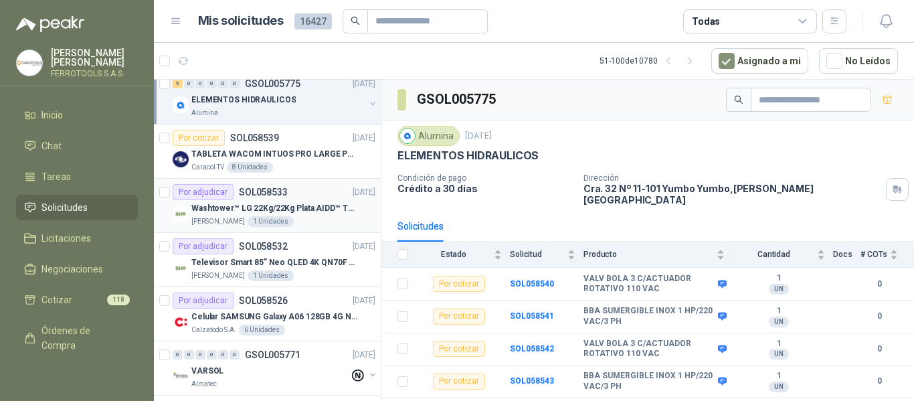
click at [304, 197] on div "Por adjudicar SOL058533 03/10/25" at bounding box center [274, 192] width 203 height 16
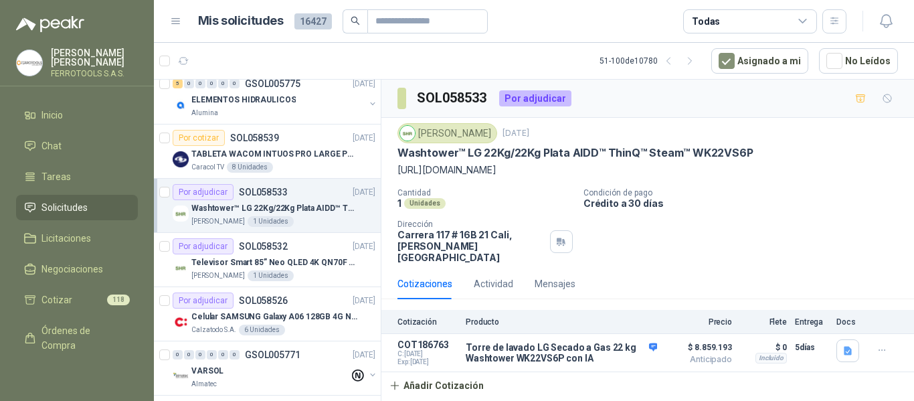
click at [335, 211] on p "Washtower™ LG 22Kg/22Kg Plata AIDD™ ThinQ™ Steam™ WK22VS6P" at bounding box center [274, 208] width 167 height 13
click at [322, 267] on p "Televisor Smart 85” Neo QLED 4K QN70F (2025) Modelo QN85QN70FAKXZL" at bounding box center [274, 262] width 167 height 13
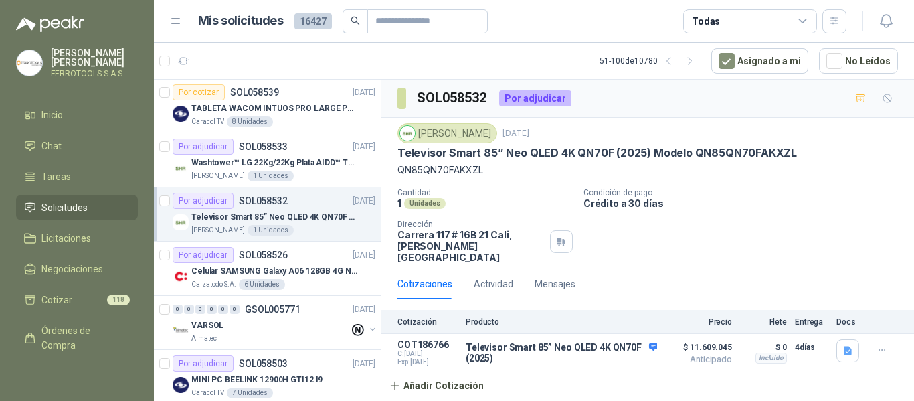
scroll to position [401, 0]
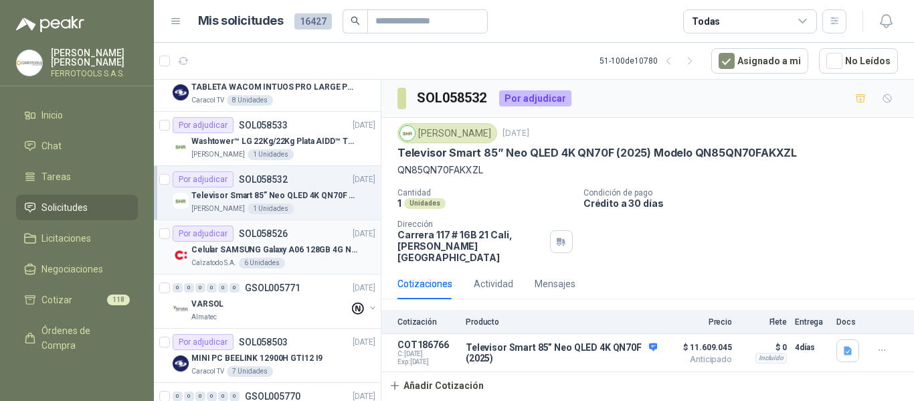
click at [299, 252] on p "Celular SAMSUNG Galaxy A06 128GB 4G Negro" at bounding box center [274, 250] width 167 height 13
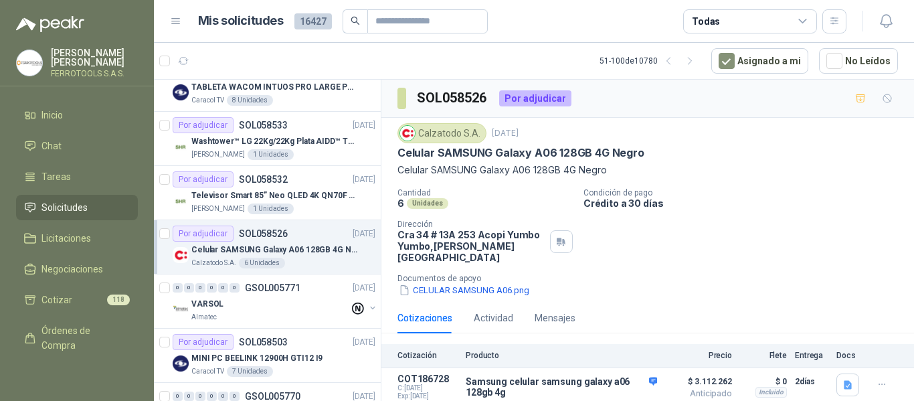
scroll to position [16, 0]
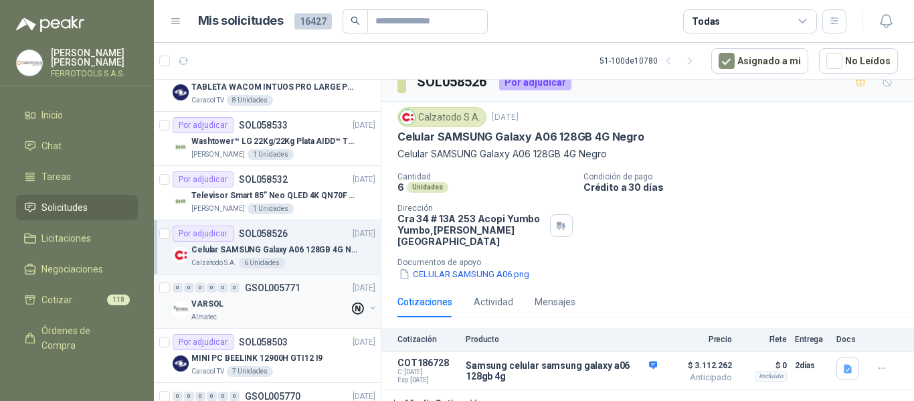
click at [268, 309] on div "VARSOL" at bounding box center [270, 304] width 158 height 16
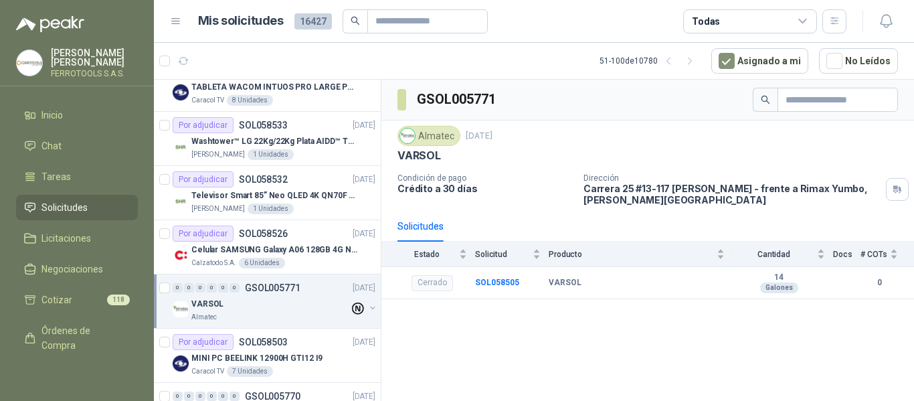
scroll to position [468, 0]
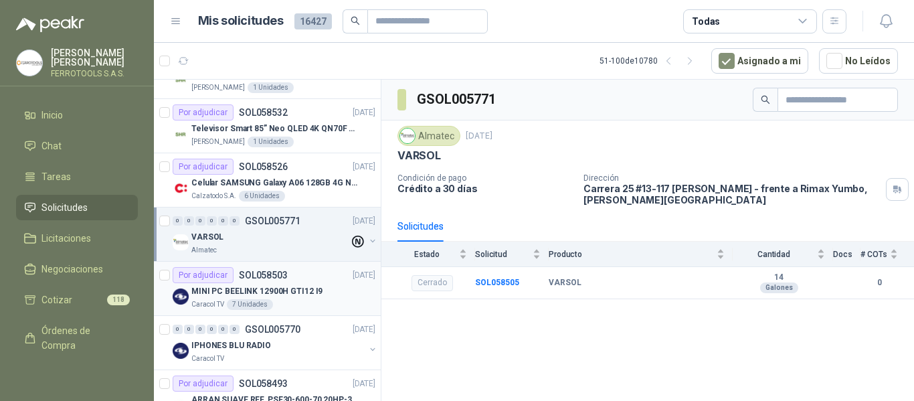
click at [288, 290] on p "MINI PC BEELINK 12900H GTI12 I9" at bounding box center [256, 291] width 131 height 13
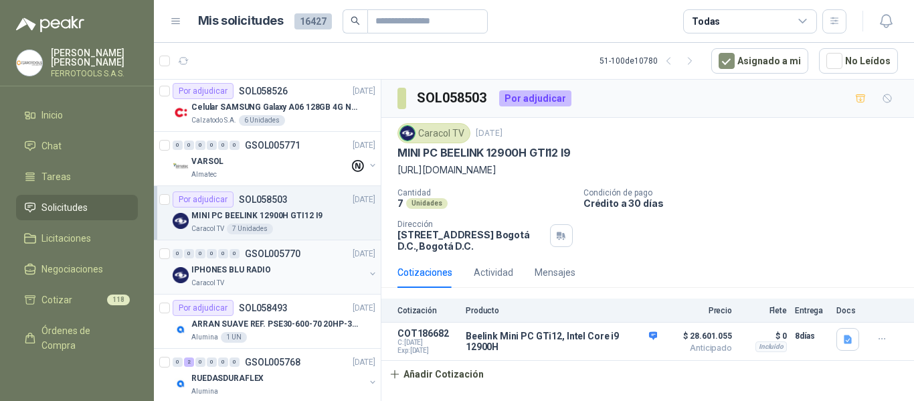
scroll to position [602, 0]
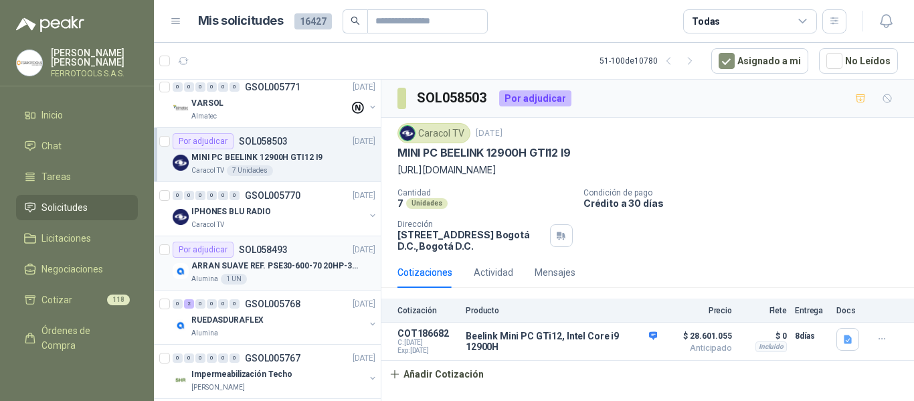
click at [325, 281] on div "Alumina 1 UN" at bounding box center [283, 279] width 184 height 11
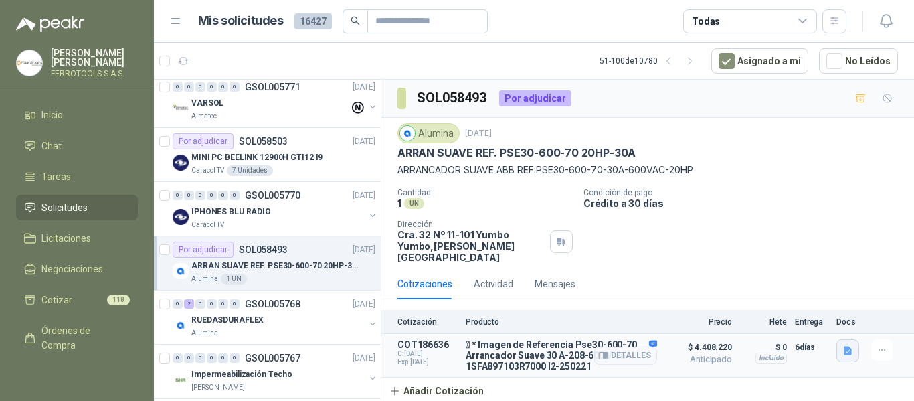
click at [854, 345] on button "button" at bounding box center [847, 350] width 23 height 23
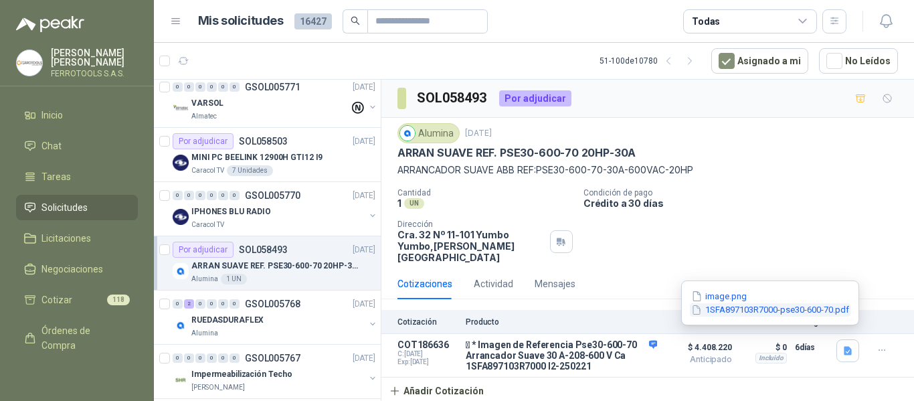
click at [783, 311] on button "1SFA897103R7000-pse30-600-70.pdf" at bounding box center [770, 310] width 161 height 14
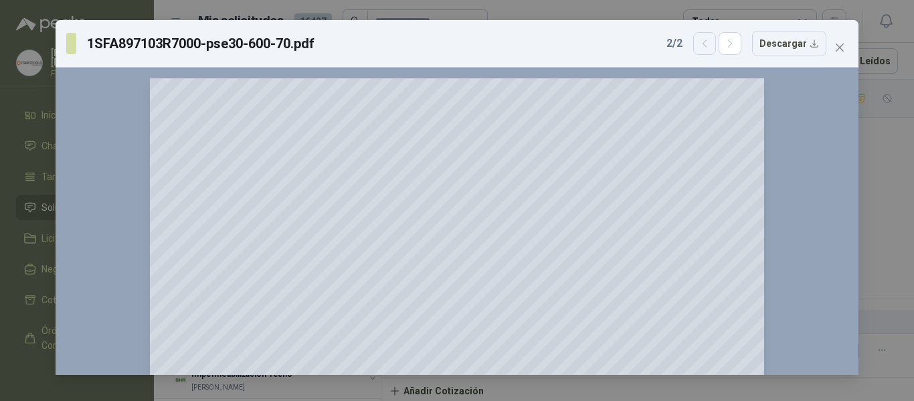
click at [710, 45] on icon "button" at bounding box center [704, 43] width 11 height 11
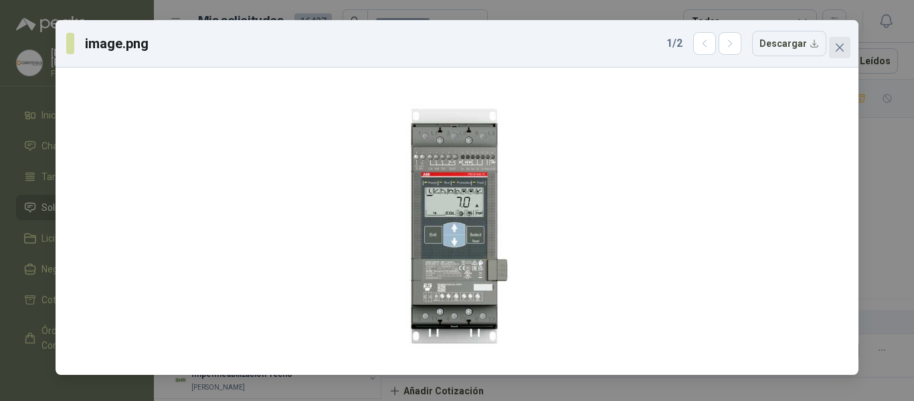
click at [835, 54] on button "Close" at bounding box center [839, 47] width 21 height 21
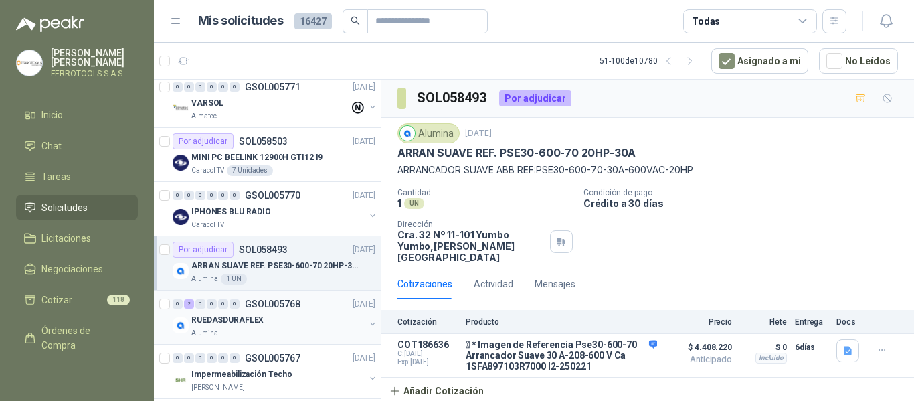
click at [315, 331] on div "Alumina" at bounding box center [277, 333] width 173 height 11
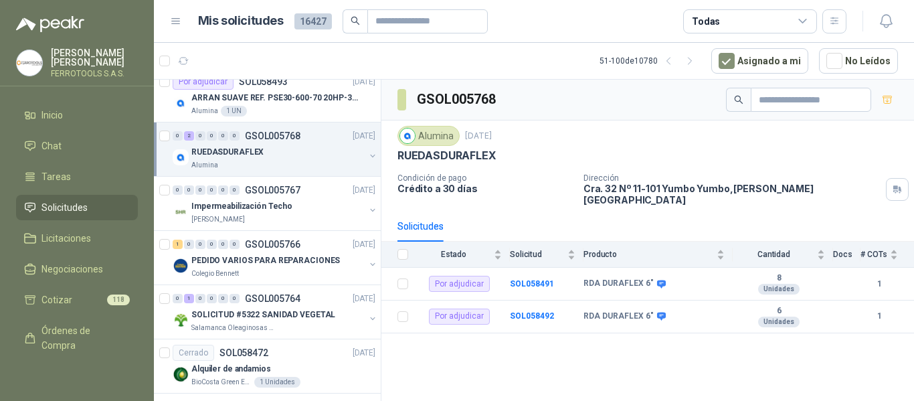
scroll to position [803, 0]
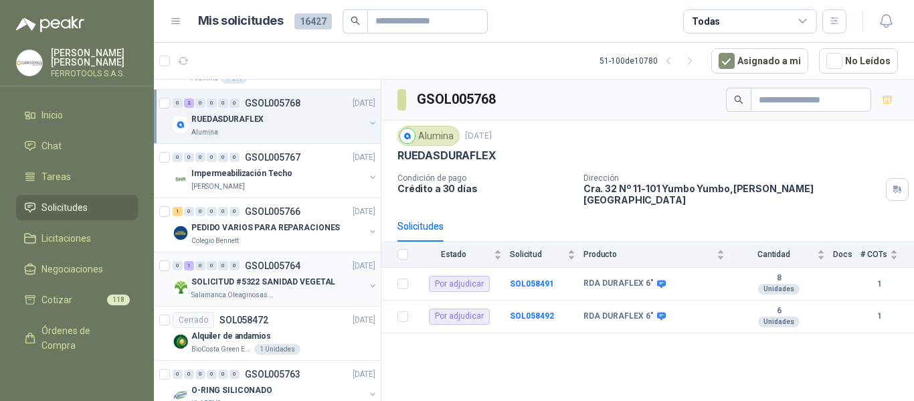
click at [315, 284] on p "SOLICITUD #5322 SANIDAD VEGETAL" at bounding box center [263, 282] width 144 height 13
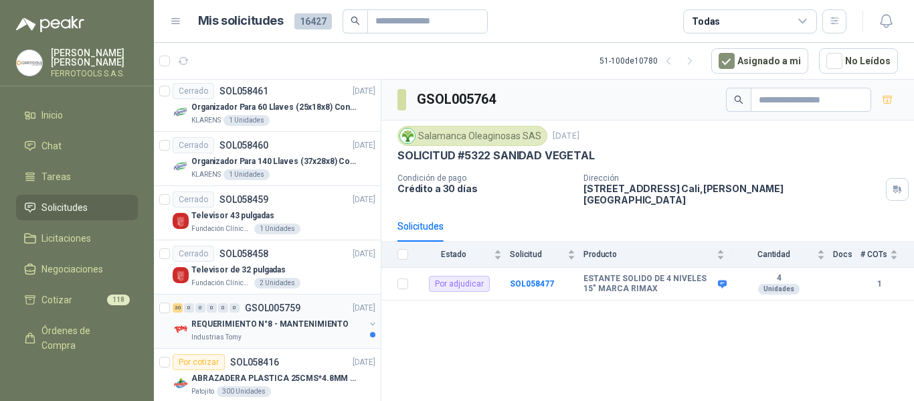
scroll to position [1271, 0]
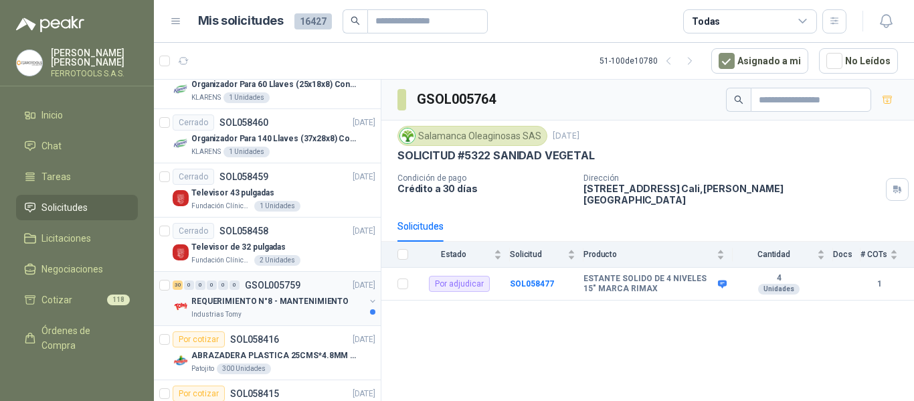
click at [300, 309] on div "Industrias Tomy" at bounding box center [277, 314] width 173 height 11
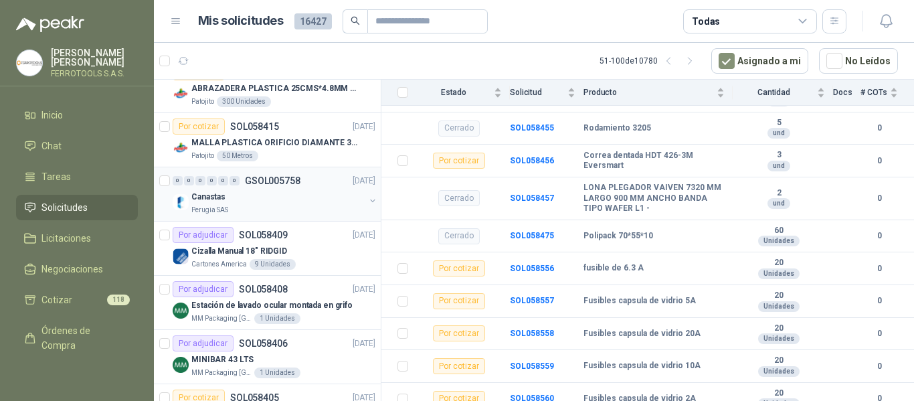
scroll to position [1539, 0]
click at [290, 262] on div "9 Unidades" at bounding box center [273, 263] width 46 height 11
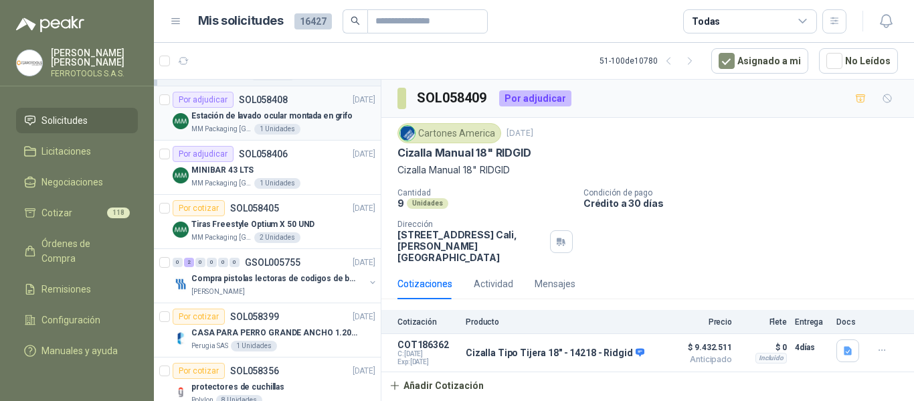
scroll to position [1739, 0]
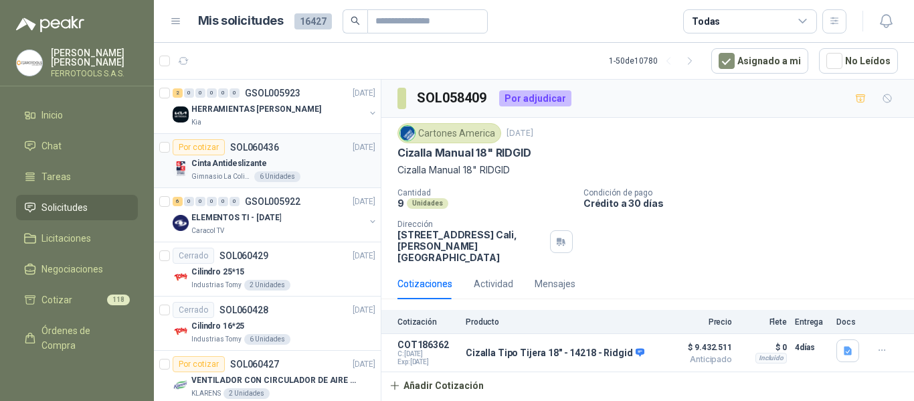
click at [310, 163] on div "Cinta Antideslizante" at bounding box center [283, 163] width 184 height 16
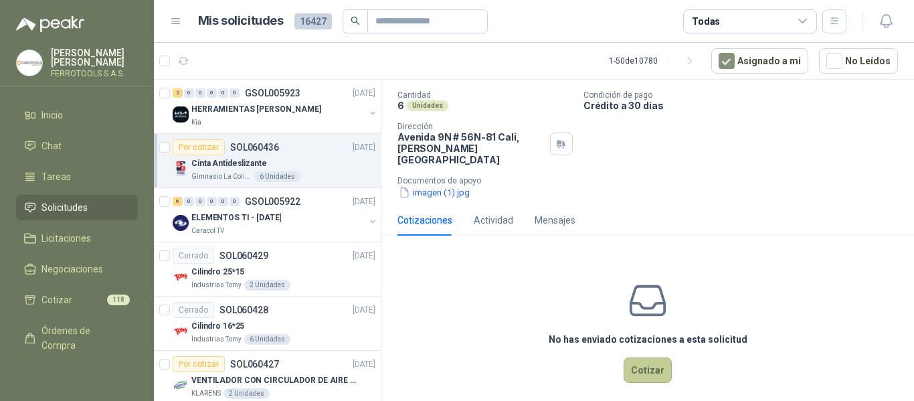
click at [653, 363] on button "Cotizar" at bounding box center [648, 369] width 48 height 25
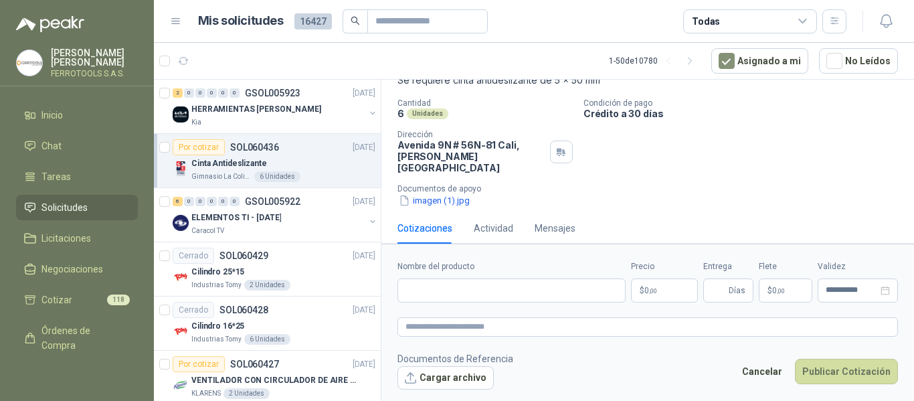
scroll to position [89, 0]
click at [496, 295] on input "Nombre del producto" at bounding box center [511, 290] width 228 height 24
paste input "**********"
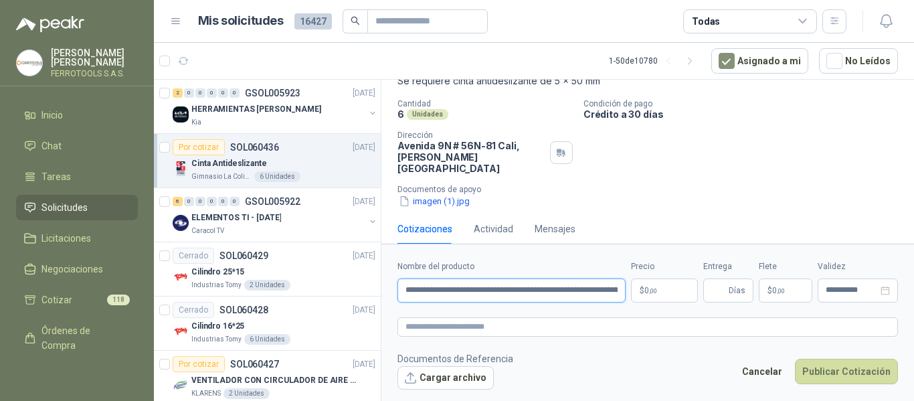
scroll to position [0, 44]
type input "**********"
click at [516, 326] on textarea at bounding box center [647, 326] width 500 height 19
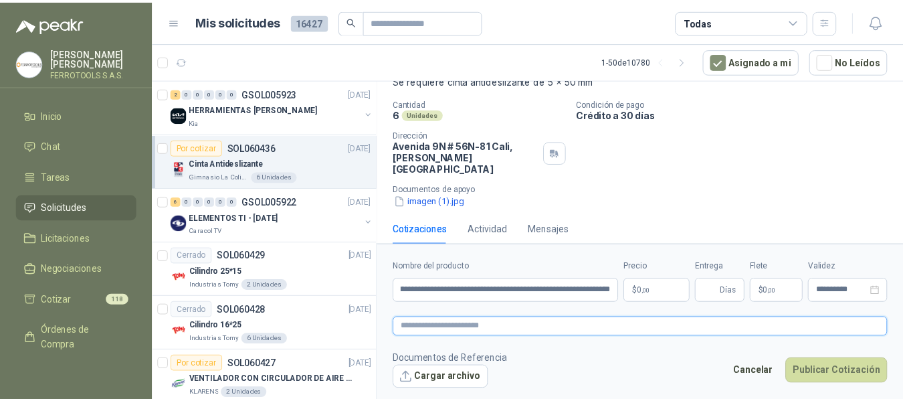
scroll to position [0, 0]
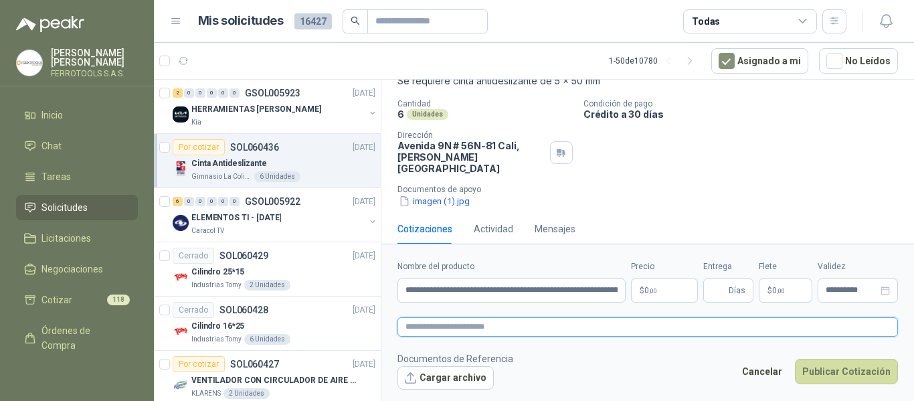
paste textarea "**********"
type textarea "**********"
click at [665, 297] on body "HERNAN RUALES FERROTOOLS S.A.S. Inicio Chat Tareas Solicitudes Licitaciones Neg…" at bounding box center [457, 200] width 914 height 401
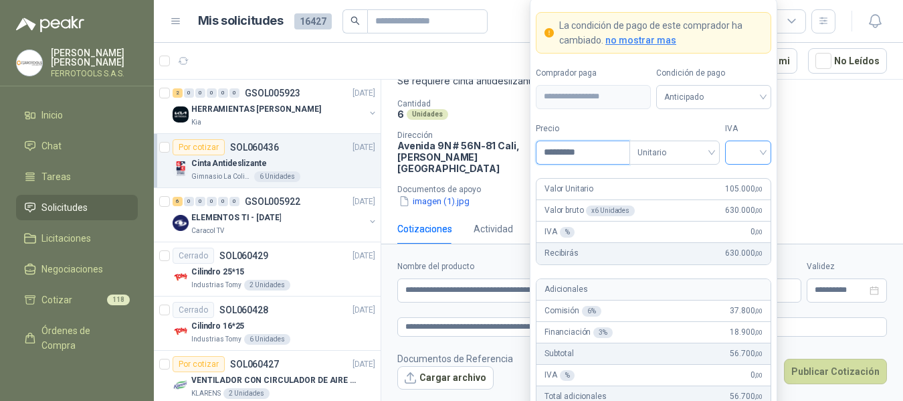
click at [764, 143] on div at bounding box center [748, 152] width 46 height 24
type input "*********"
click at [747, 175] on div "19%" at bounding box center [748, 180] width 25 height 15
click at [741, 127] on label "IVA" at bounding box center [748, 128] width 46 height 13
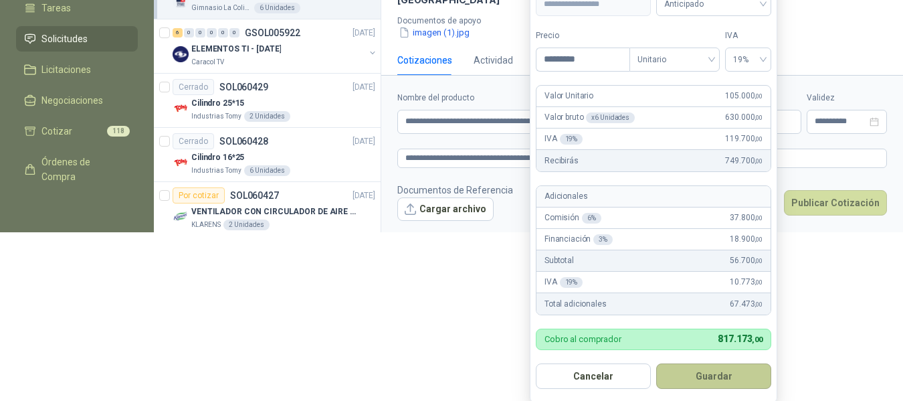
click at [727, 373] on button "Guardar" at bounding box center [713, 375] width 115 height 25
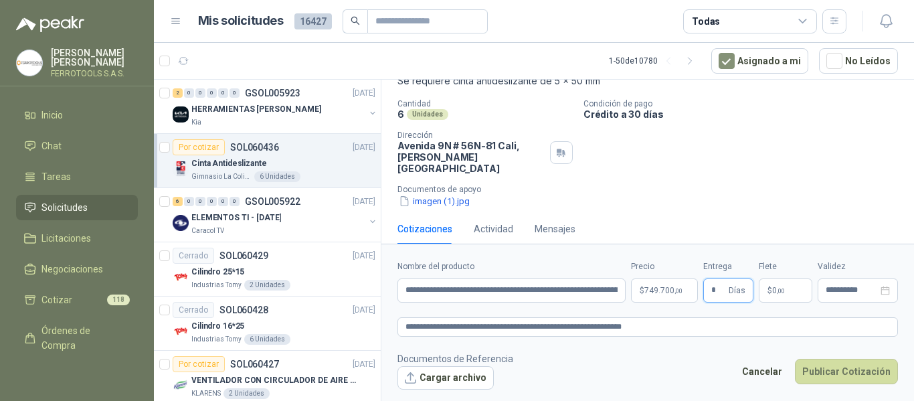
type input "*"
click at [687, 372] on footer "Documentos de Referencia Cargar archivo Cancelar Publicar Cotización" at bounding box center [647, 370] width 500 height 39
click at [696, 328] on textarea "**********" at bounding box center [647, 326] width 500 height 19
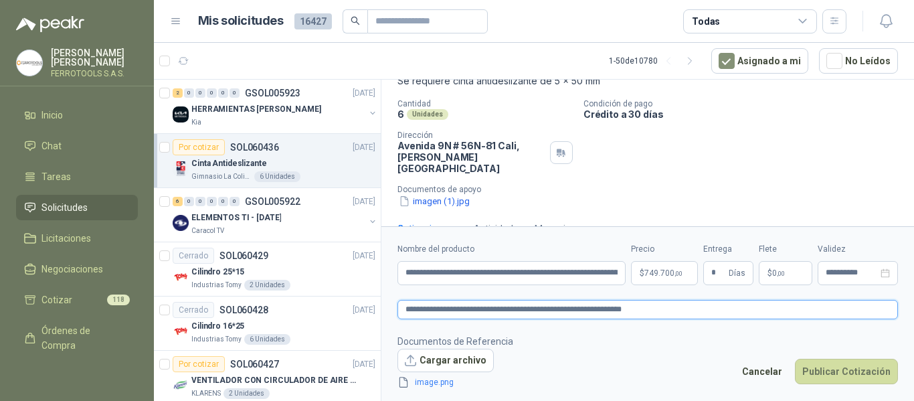
scroll to position [98, 0]
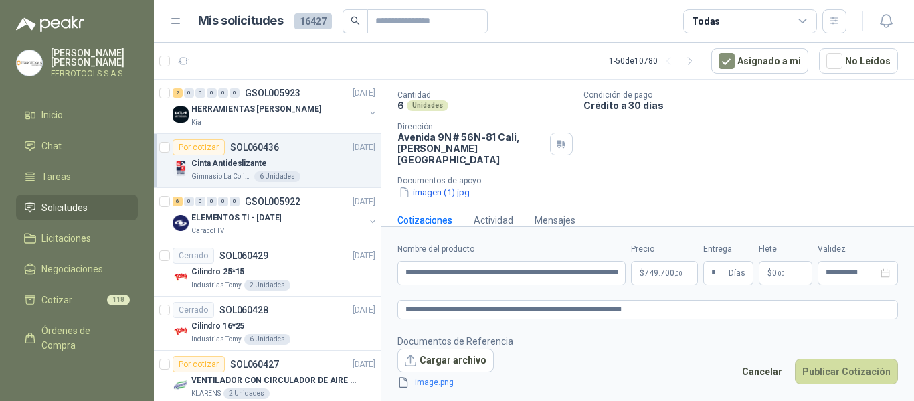
click at [433, 387] on link "image.png" at bounding box center [453, 382] width 88 height 13
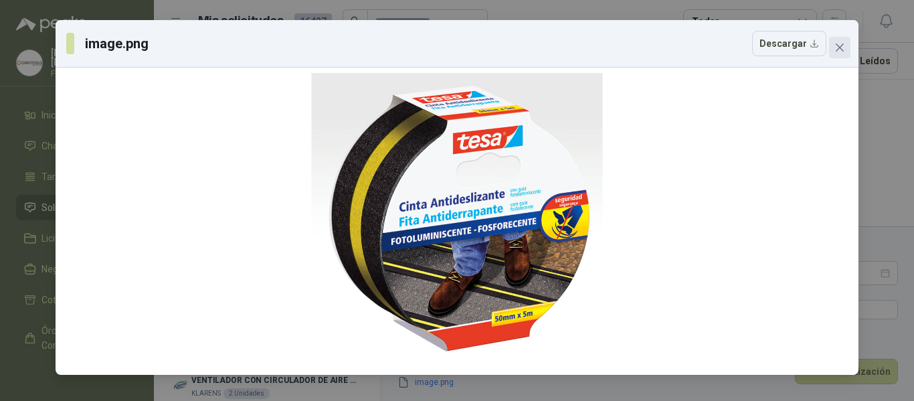
click at [841, 49] on icon "close" at bounding box center [840, 47] width 8 height 8
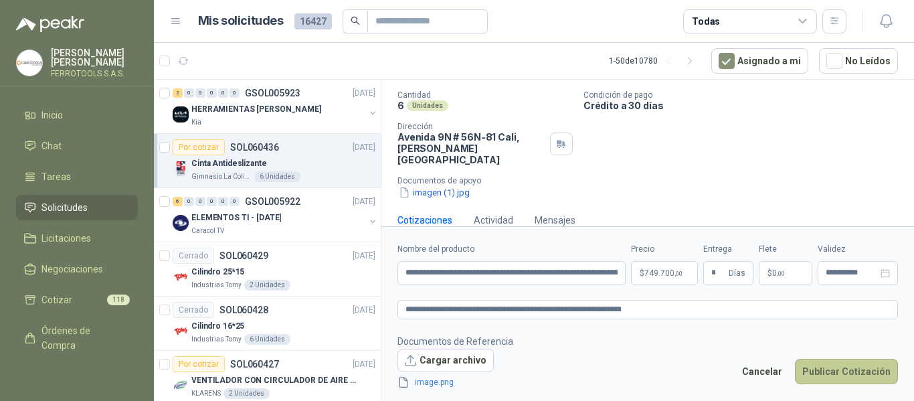
click at [846, 372] on button "Publicar Cotización" at bounding box center [846, 371] width 103 height 25
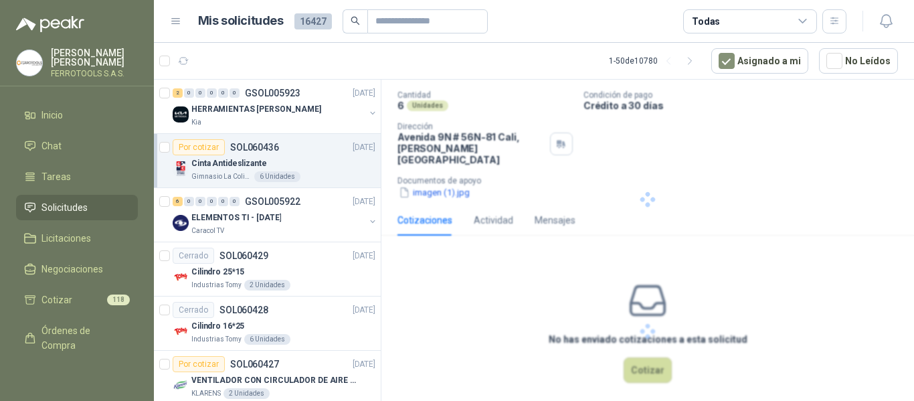
scroll to position [23, 0]
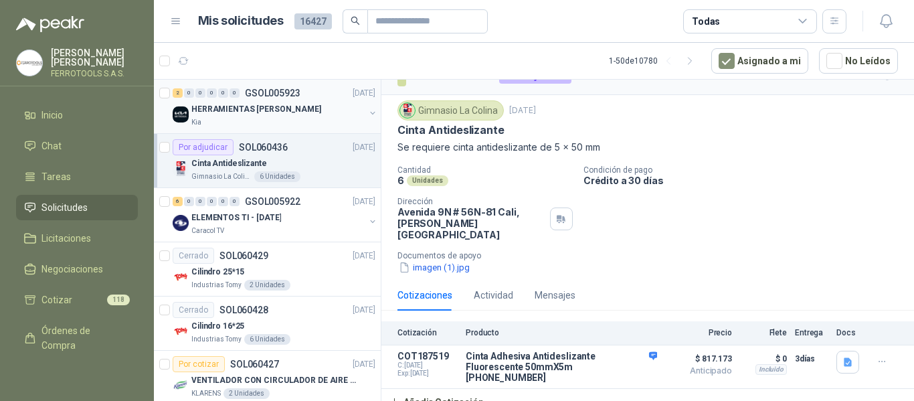
click at [311, 118] on div "Kia" at bounding box center [277, 122] width 173 height 11
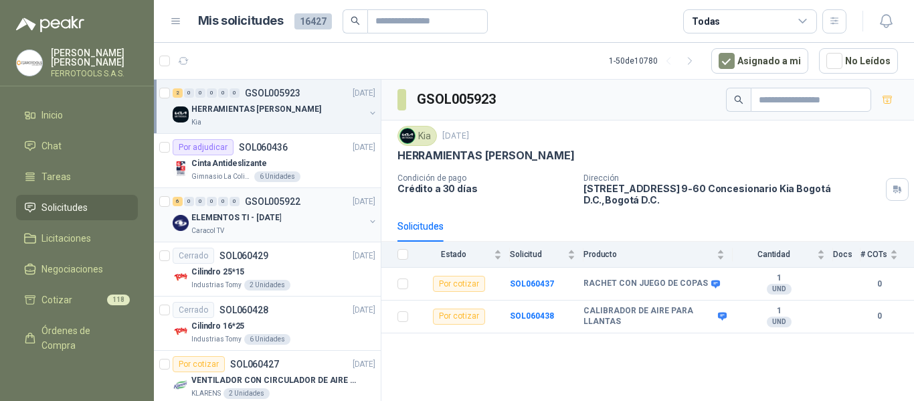
click at [332, 224] on div "ELEMENTOS TI - [DATE]" at bounding box center [277, 217] width 173 height 16
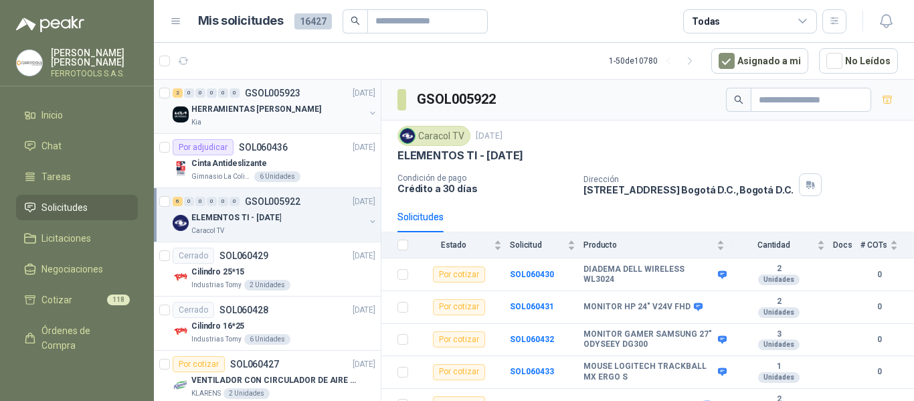
click at [330, 109] on div "HERRAMIENTAS [PERSON_NAME]" at bounding box center [277, 109] width 173 height 16
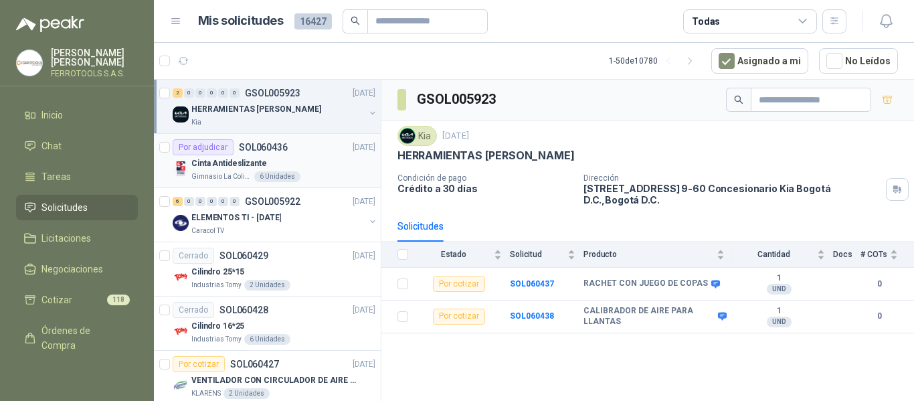
click at [282, 164] on div "Cinta Antideslizante" at bounding box center [283, 163] width 184 height 16
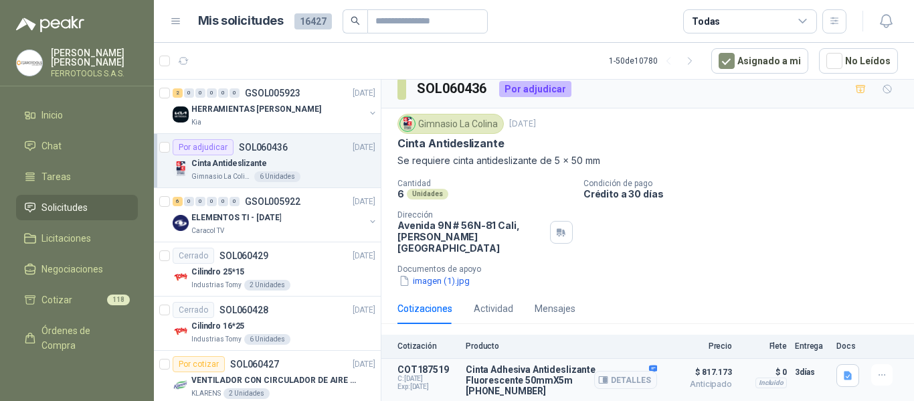
scroll to position [23, 0]
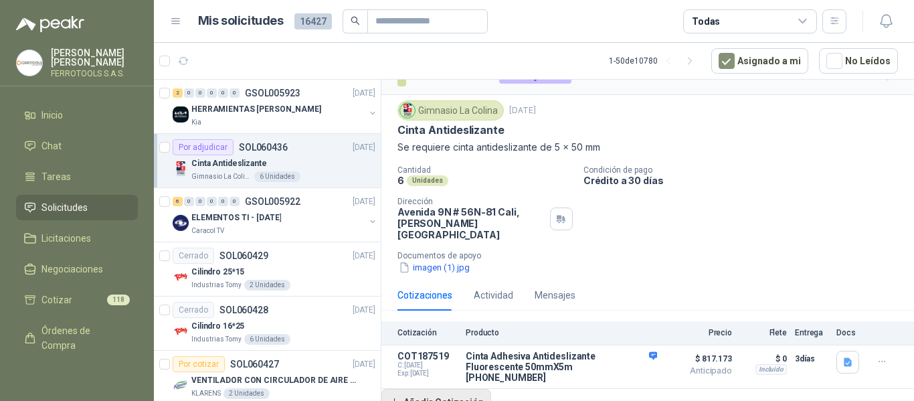
click at [442, 391] on button "Añadir Cotización" at bounding box center [436, 402] width 110 height 27
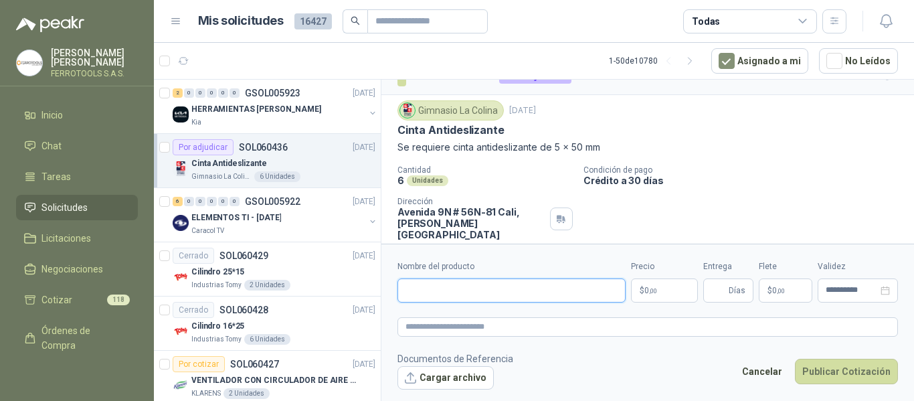
click at [462, 288] on input "Nombre del producto" at bounding box center [511, 290] width 228 height 24
paste input "**********"
type input "**********"
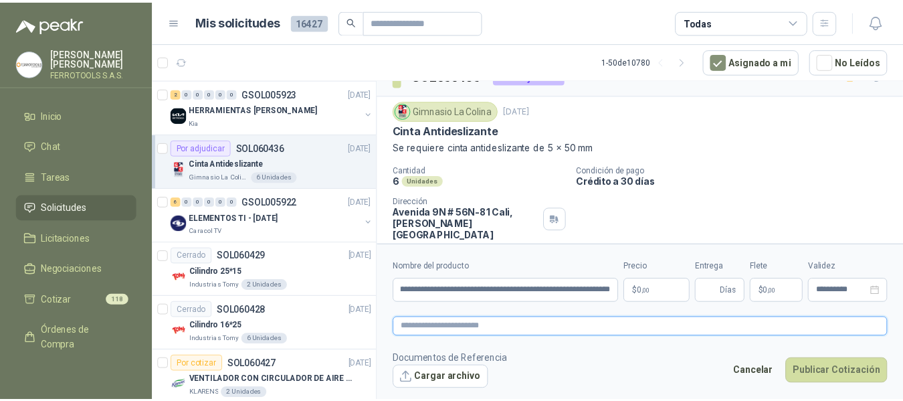
scroll to position [0, 0]
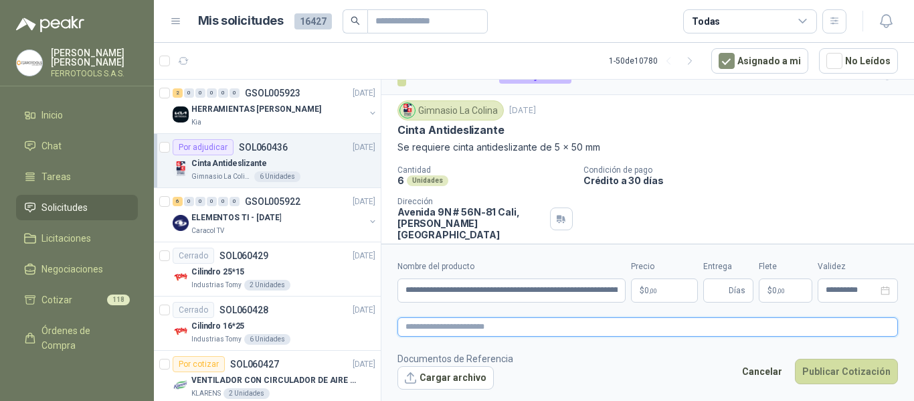
click at [470, 329] on textarea at bounding box center [647, 326] width 500 height 19
paste textarea "**********"
type textarea "**********"
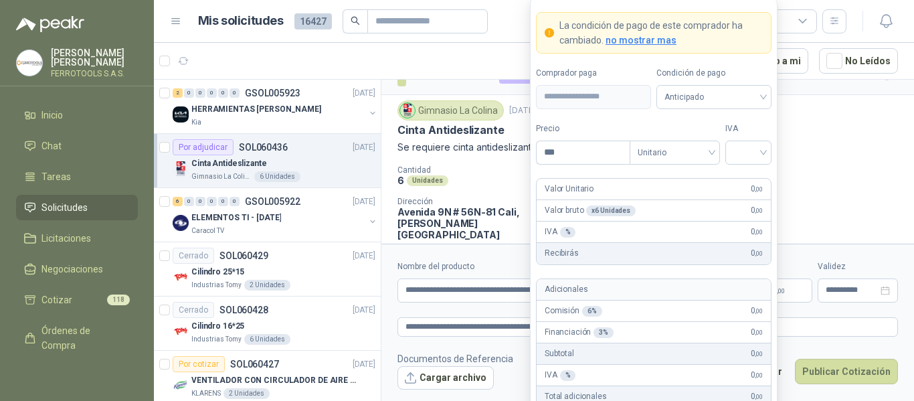
click at [660, 287] on body "HERNAN RUALES FERROTOOLS S.A.S. Inicio Chat Tareas Solicitudes Licitaciones Neg…" at bounding box center [457, 200] width 914 height 401
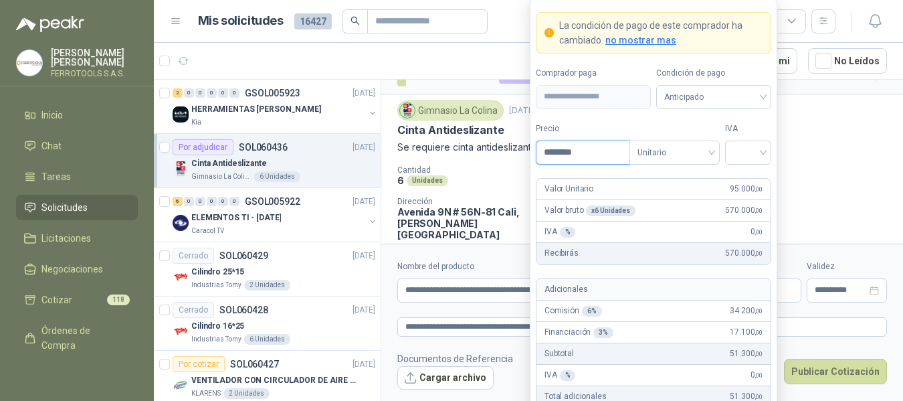
type input "********"
click at [772, 153] on form "**********" at bounding box center [654, 247] width 248 height 498
click at [765, 155] on div at bounding box center [748, 152] width 46 height 24
click at [754, 177] on div "19%" at bounding box center [748, 180] width 25 height 15
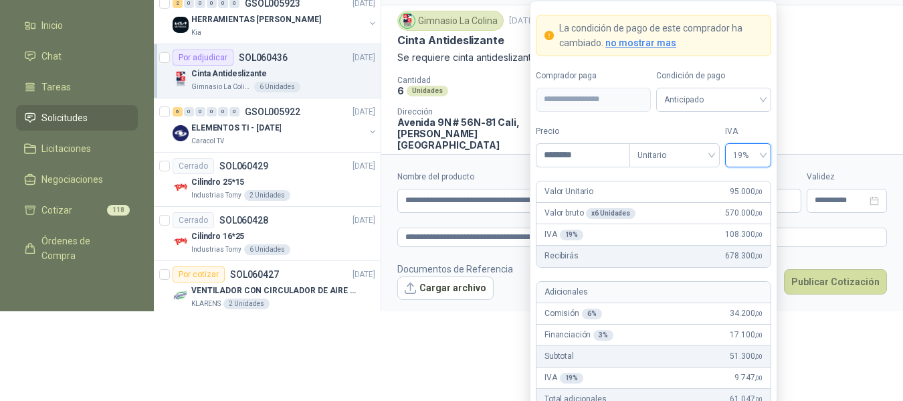
scroll to position [104, 0]
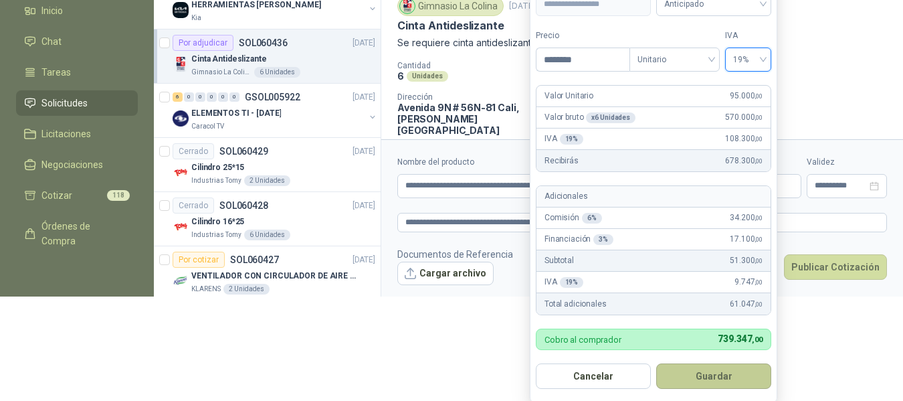
click at [731, 375] on button "Guardar" at bounding box center [713, 375] width 115 height 25
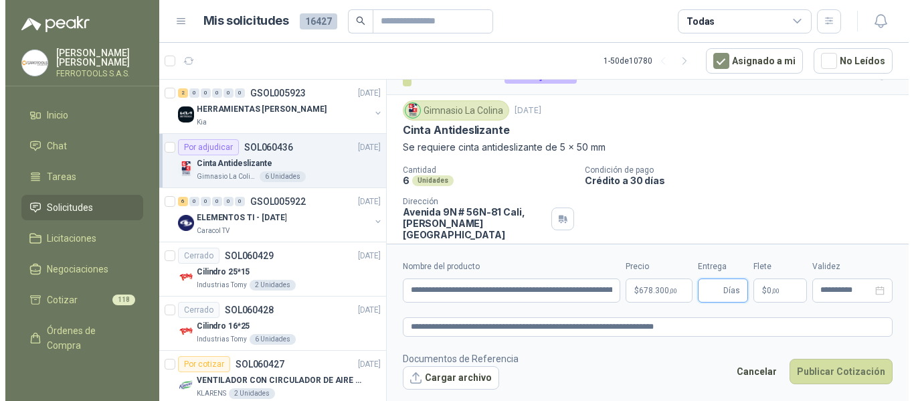
scroll to position [0, 0]
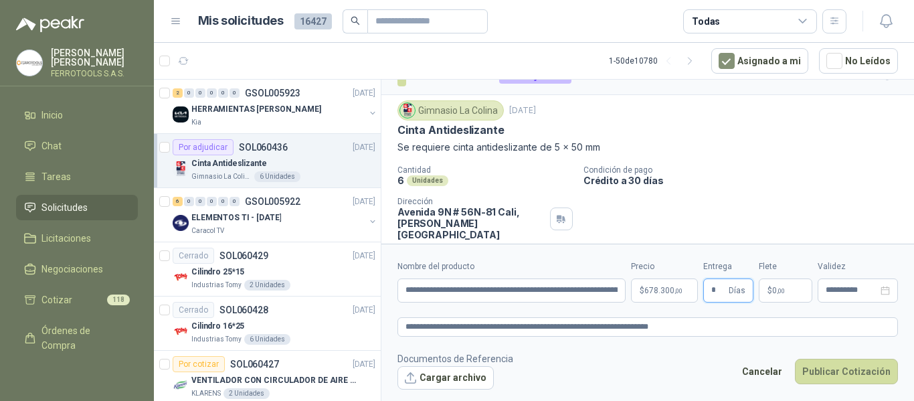
type input "*"
click at [745, 325] on textarea "**********" at bounding box center [647, 326] width 500 height 19
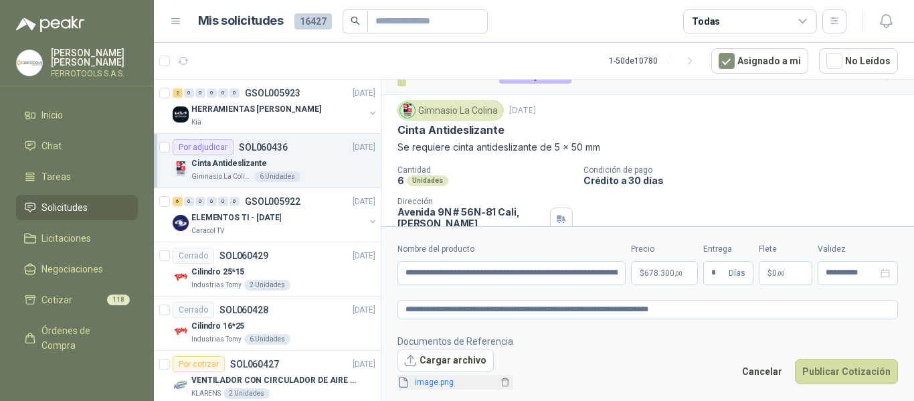
click at [446, 383] on link "image.png" at bounding box center [453, 382] width 88 height 13
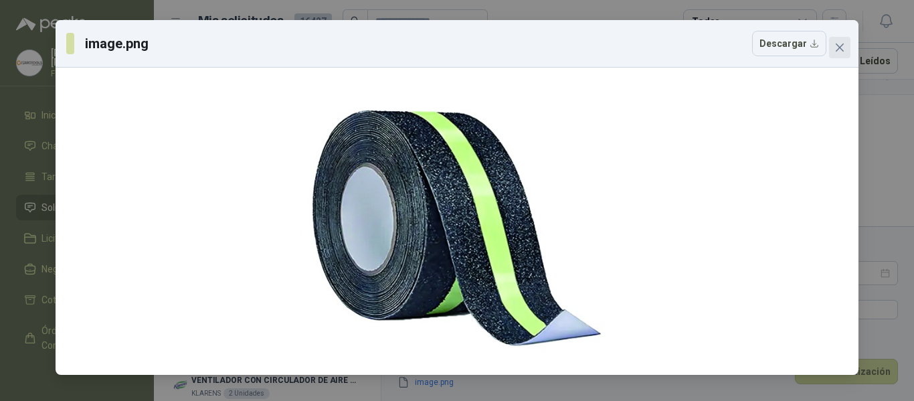
click at [838, 50] on icon "close" at bounding box center [840, 47] width 8 height 8
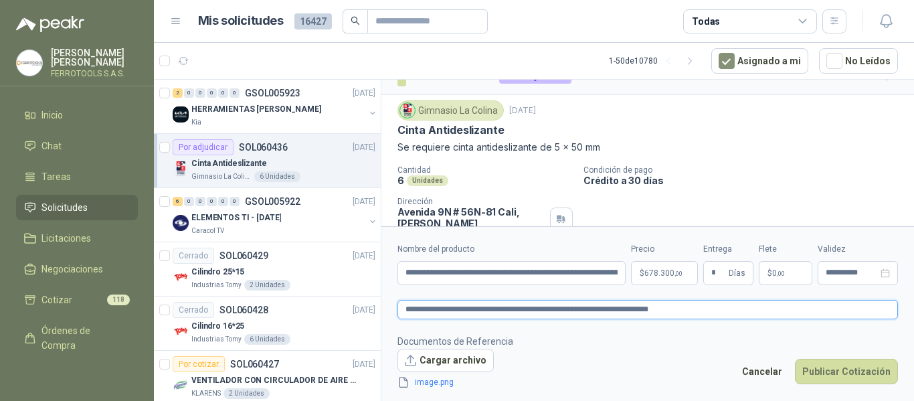
click at [557, 310] on textarea "**********" at bounding box center [647, 309] width 500 height 19
type textarea "**********"
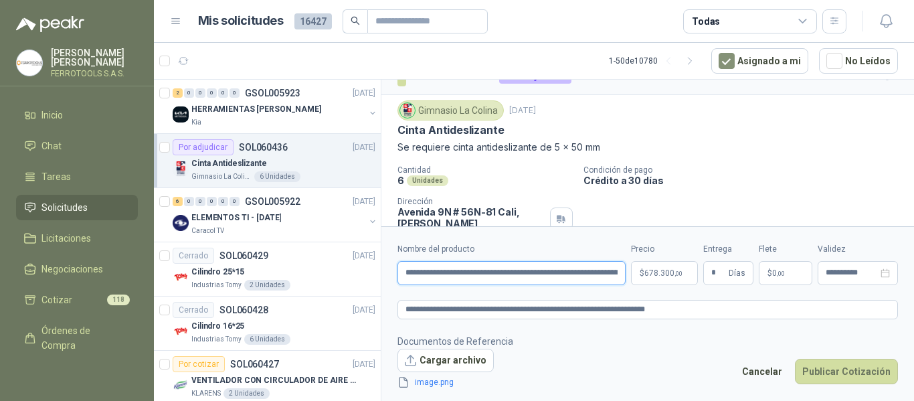
click at [557, 271] on input "**********" at bounding box center [511, 273] width 228 height 24
type input "**********"
click at [661, 264] on body "HERNAN RUALES FERROTOOLS S.A.S. Inicio Chat Tareas Solicitudes Licitaciones Neg…" at bounding box center [457, 200] width 914 height 401
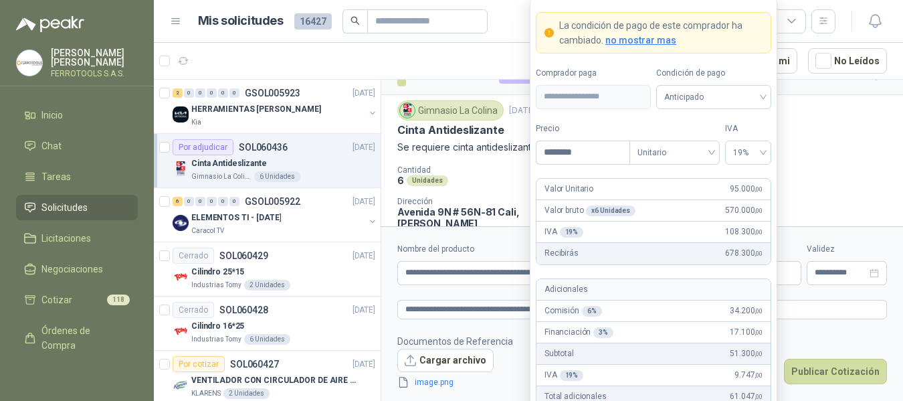
click at [490, 324] on form "**********" at bounding box center [642, 315] width 522 height 179
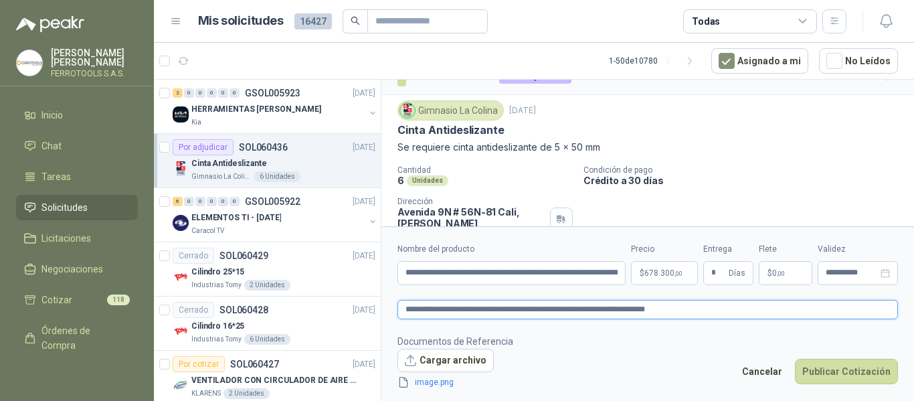
drag, startPoint x: 649, startPoint y: 311, endPoint x: 755, endPoint y: 310, distance: 106.4
click at [755, 310] on textarea "**********" at bounding box center [647, 309] width 500 height 19
paste textarea
type textarea "**********"
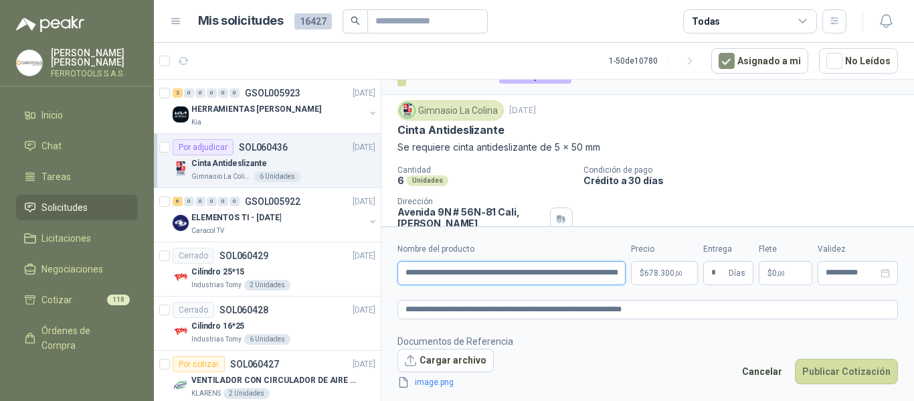
click at [579, 273] on input "**********" at bounding box center [511, 273] width 228 height 24
drag, startPoint x: 552, startPoint y: 273, endPoint x: 742, endPoint y: 278, distance: 190.1
click at [742, 278] on div "**********" at bounding box center [647, 264] width 500 height 42
paste input "text"
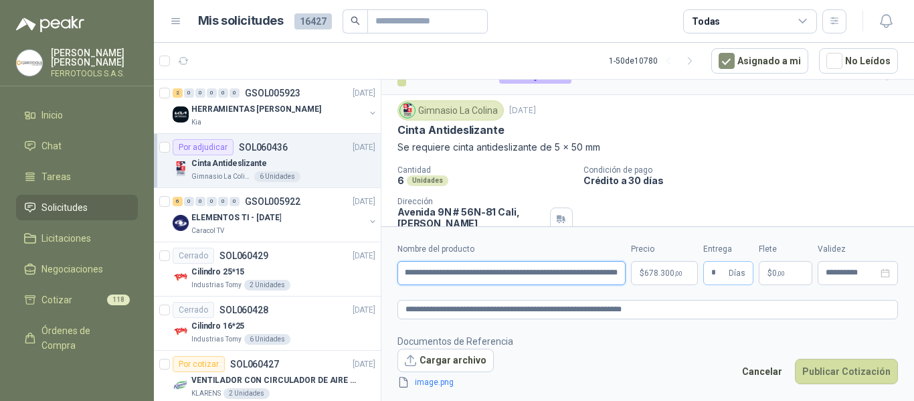
scroll to position [0, 62]
type input "**********"
click at [694, 319] on form "**********" at bounding box center [647, 315] width 533 height 179
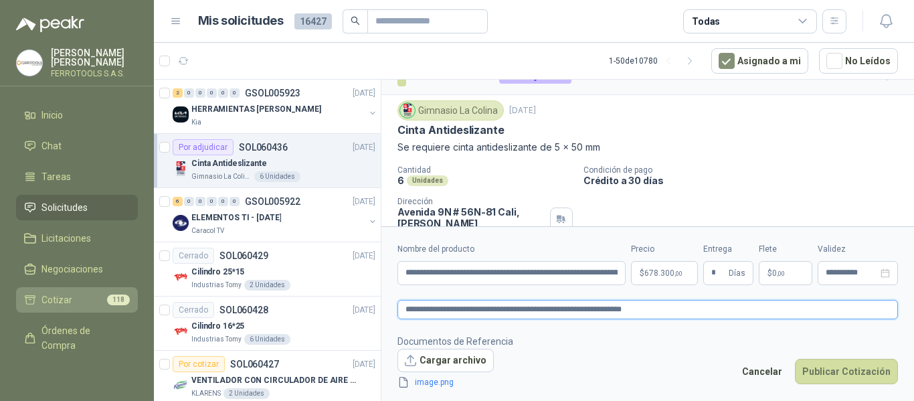
drag, startPoint x: 716, startPoint y: 307, endPoint x: 60, endPoint y: 300, distance: 655.7
click at [60, 300] on div "HERNAN RUALES FERROTOOLS S.A.S. Inicio Chat Tareas Solicitudes Licitaciones Neg…" at bounding box center [457, 200] width 914 height 401
paste textarea
type textarea "**********"
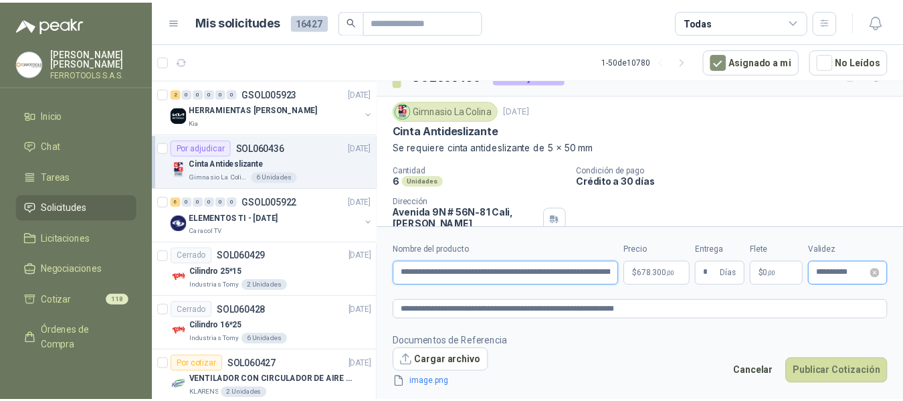
scroll to position [0, 62]
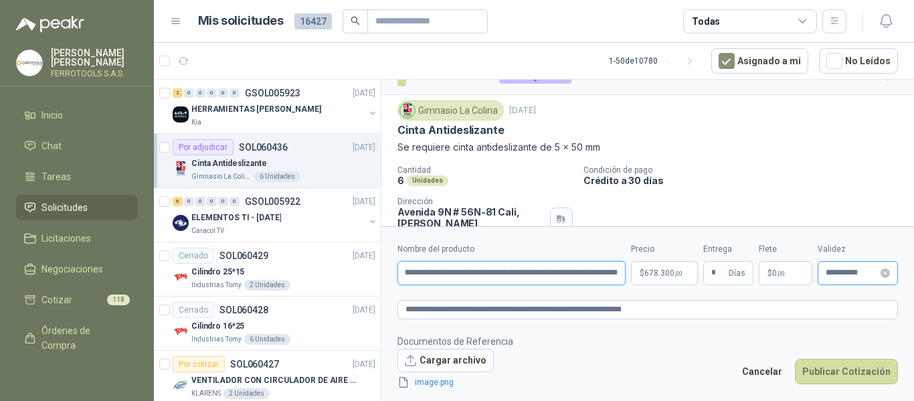
drag, startPoint x: 401, startPoint y: 275, endPoint x: 828, endPoint y: 282, distance: 427.5
click at [828, 282] on div "**********" at bounding box center [647, 264] width 500 height 42
paste input "text"
type input "**********"
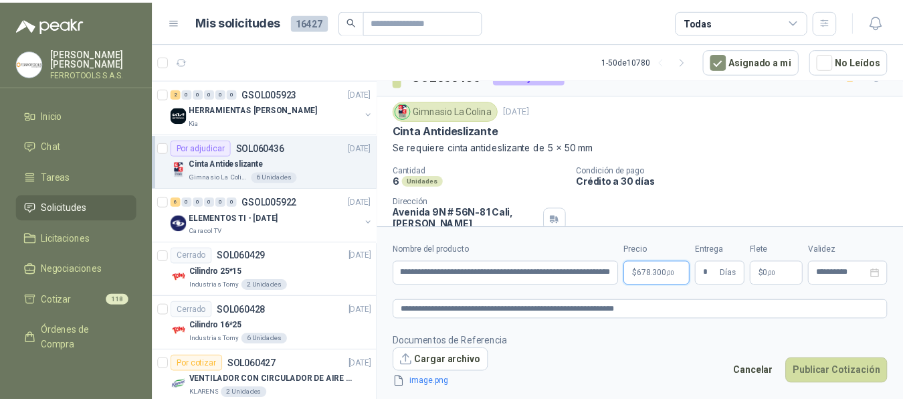
scroll to position [0, 0]
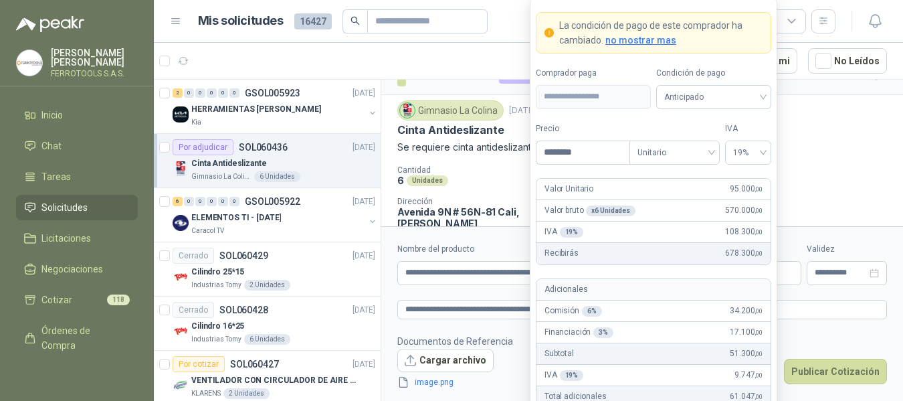
click at [666, 269] on body "HERNAN RUALES FERROTOOLS S.A.S. Inicio Chat Tareas Solicitudes Licitaciones Neg…" at bounding box center [451, 200] width 903 height 401
click at [724, 190] on div "Valor Unitario 95.000 ,00" at bounding box center [654, 189] width 234 height 21
click at [593, 154] on input "********" at bounding box center [583, 152] width 93 height 23
click at [558, 151] on input "********" at bounding box center [583, 152] width 93 height 23
type input "********"
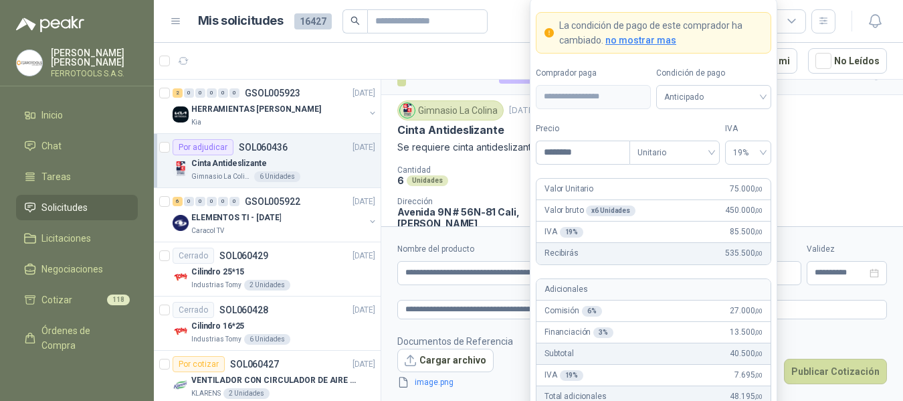
click at [680, 126] on label "Tipo" at bounding box center [675, 128] width 90 height 13
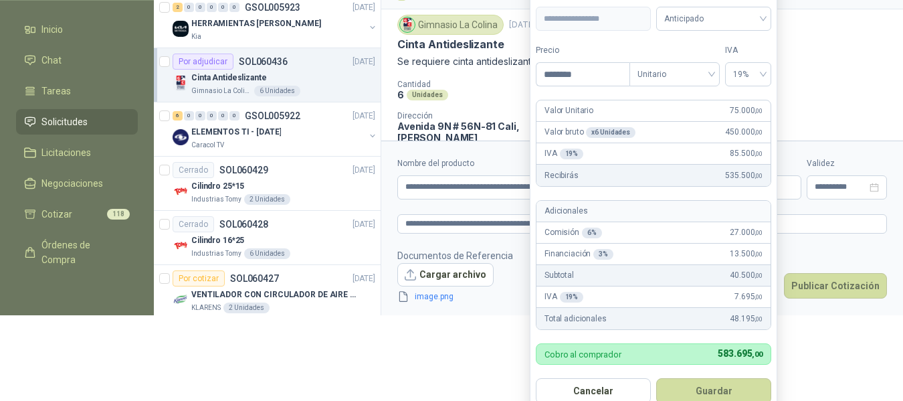
scroll to position [100, 0]
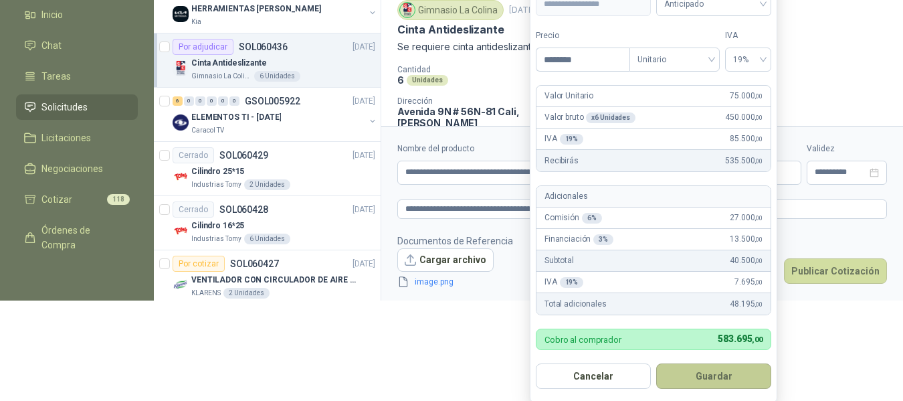
click at [729, 383] on button "Guardar" at bounding box center [713, 375] width 115 height 25
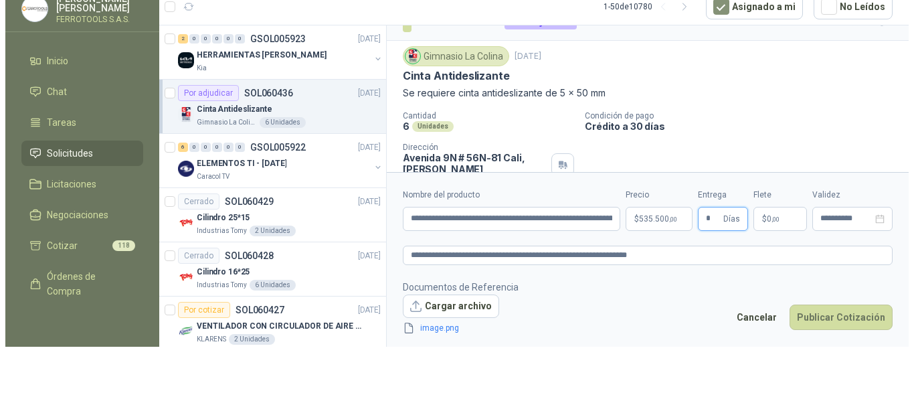
scroll to position [0, 0]
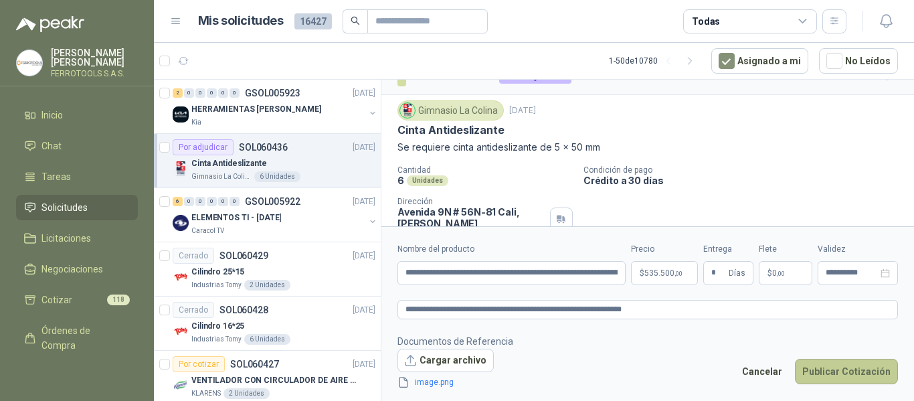
click at [857, 377] on button "Publicar Cotización" at bounding box center [846, 371] width 103 height 25
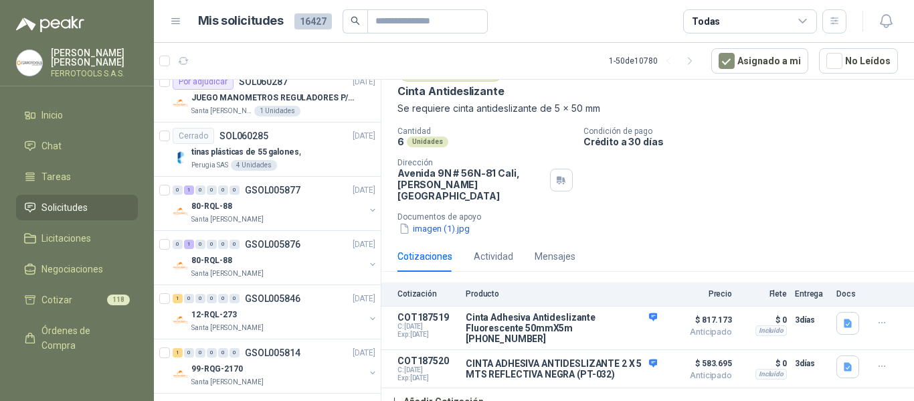
scroll to position [2402, 0]
